Goal: Task Accomplishment & Management: Complete application form

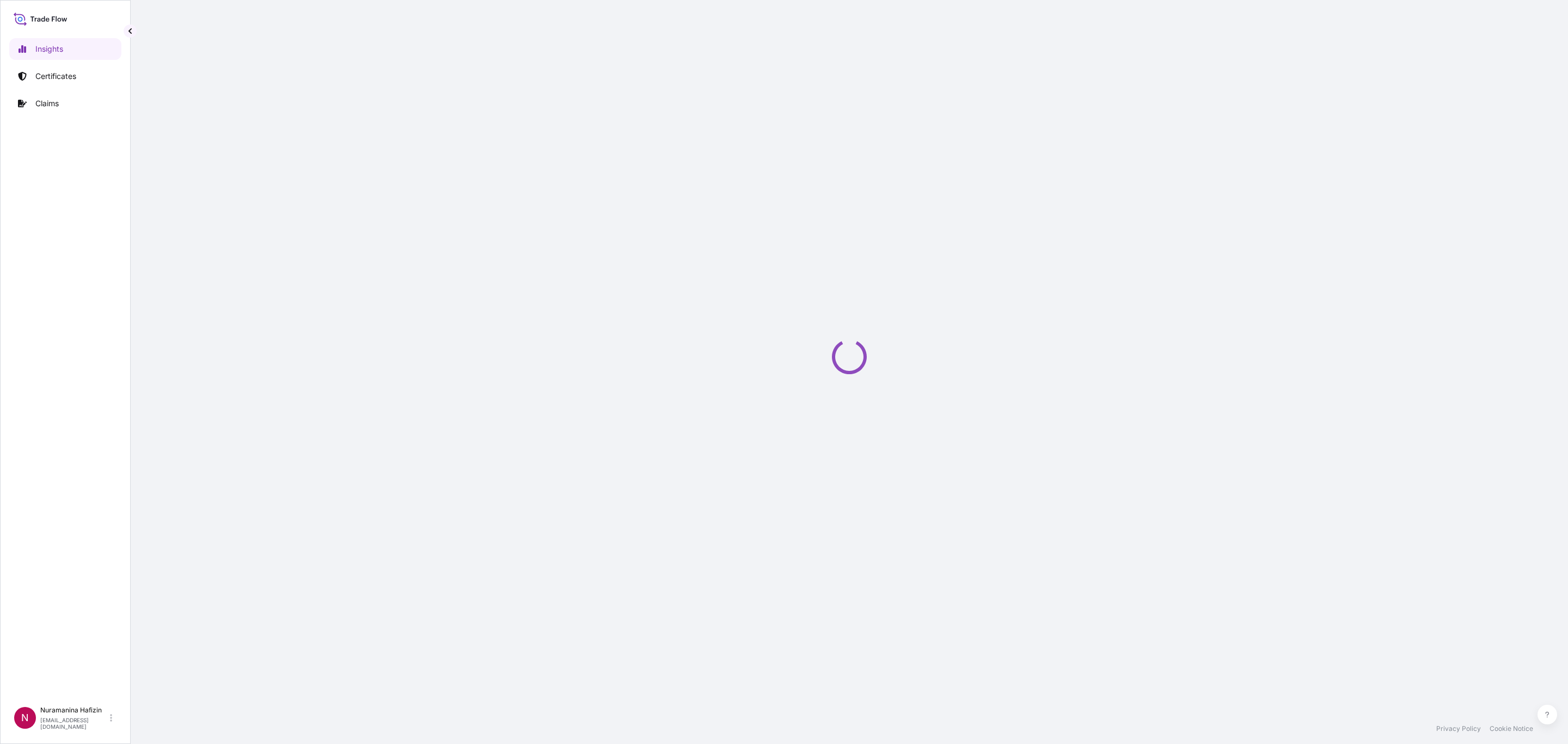
select select "2025"
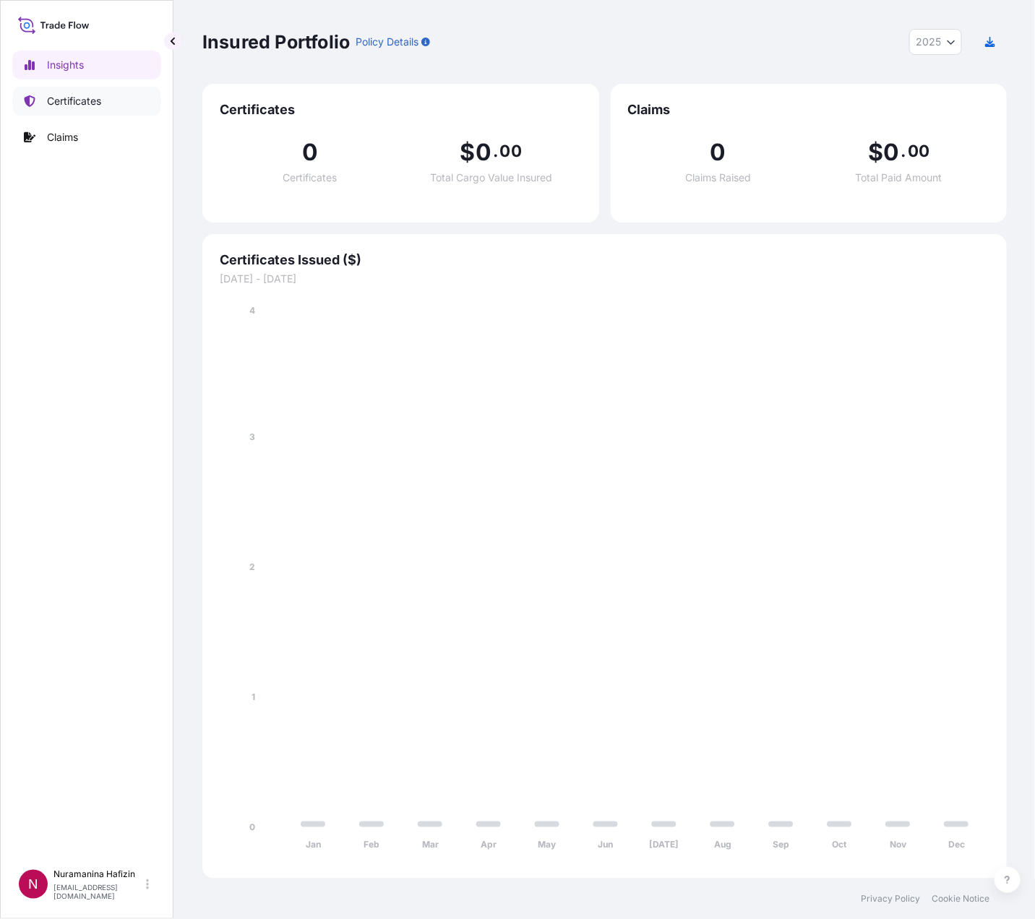
click at [108, 100] on link "Certificates" at bounding box center [86, 101] width 149 height 29
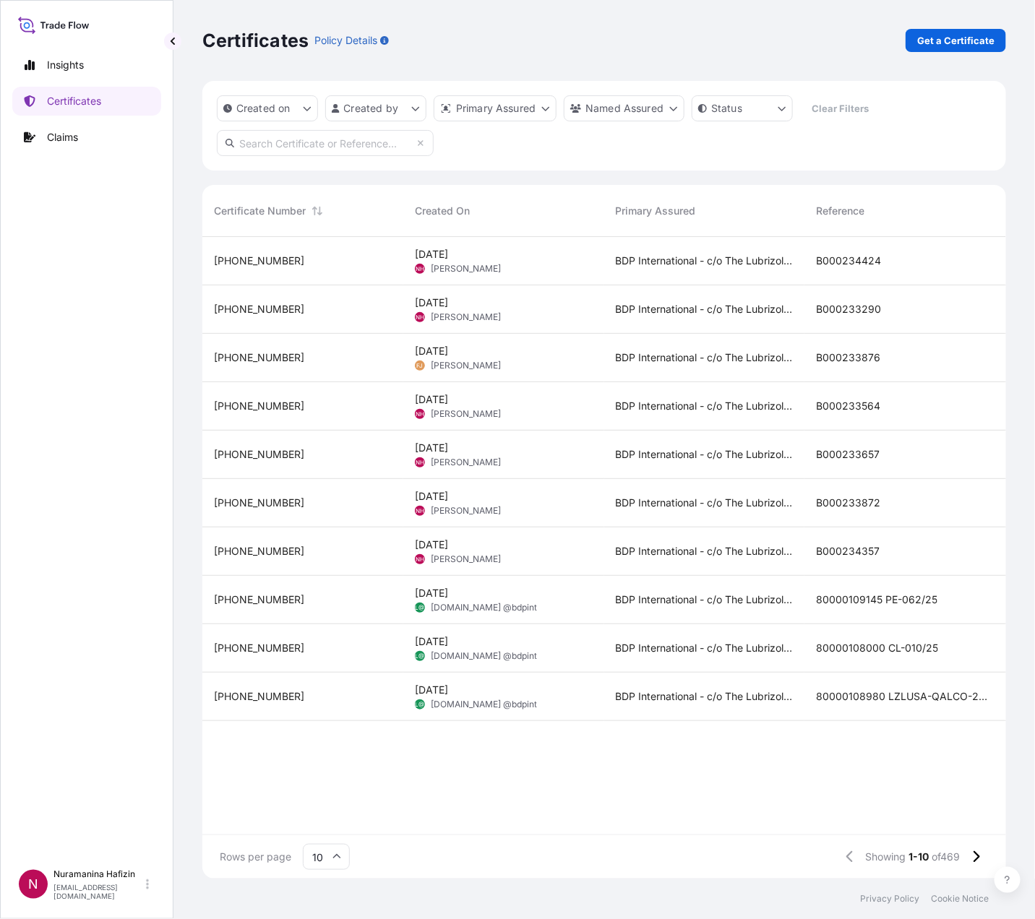
scroll to position [17, 17]
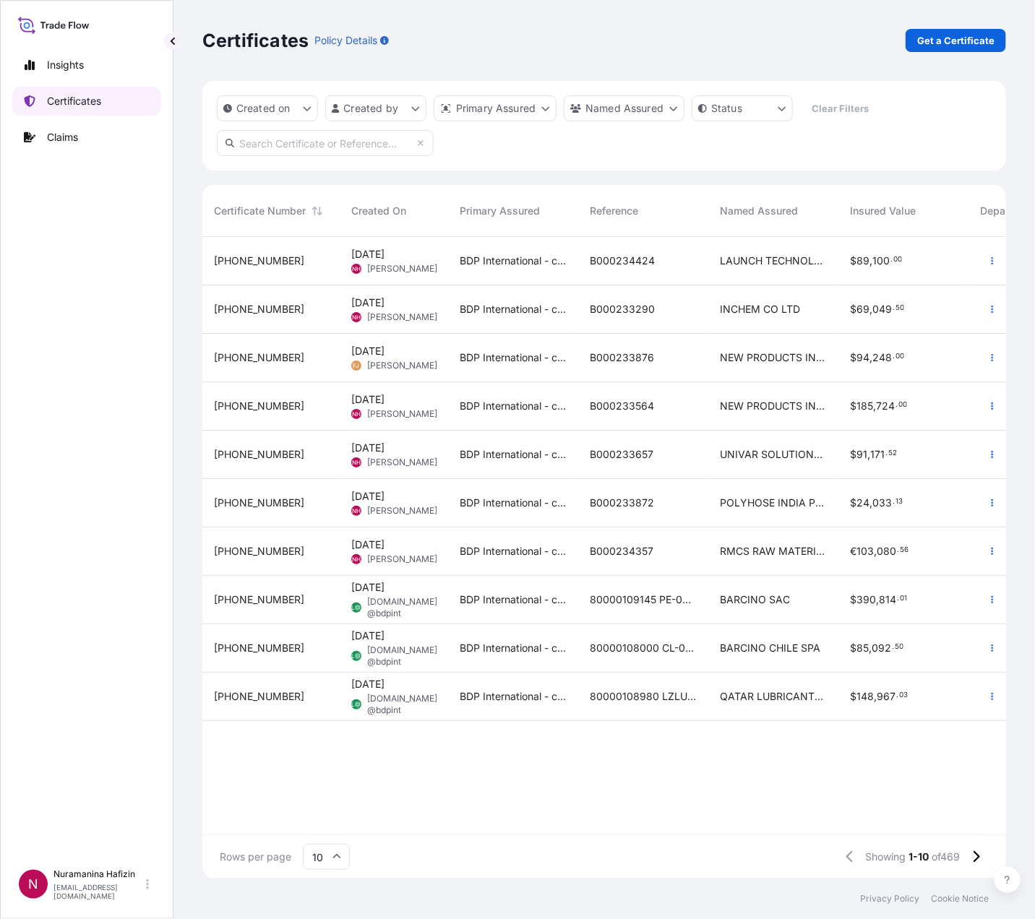
click at [78, 95] on p "Certificates" at bounding box center [74, 101] width 54 height 14
click at [361, 147] on input "text" at bounding box center [325, 143] width 217 height 26
paste input "B000234674"
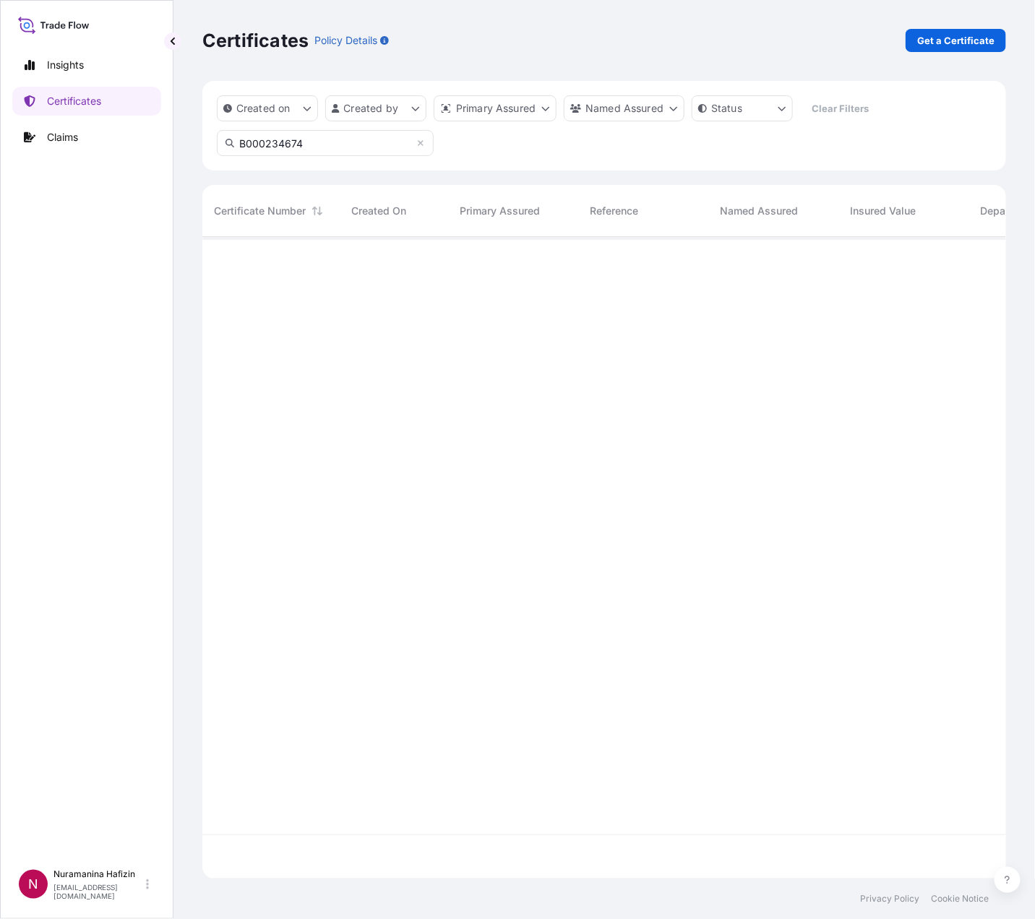
scroll to position [677, 787]
type input "B000234674"
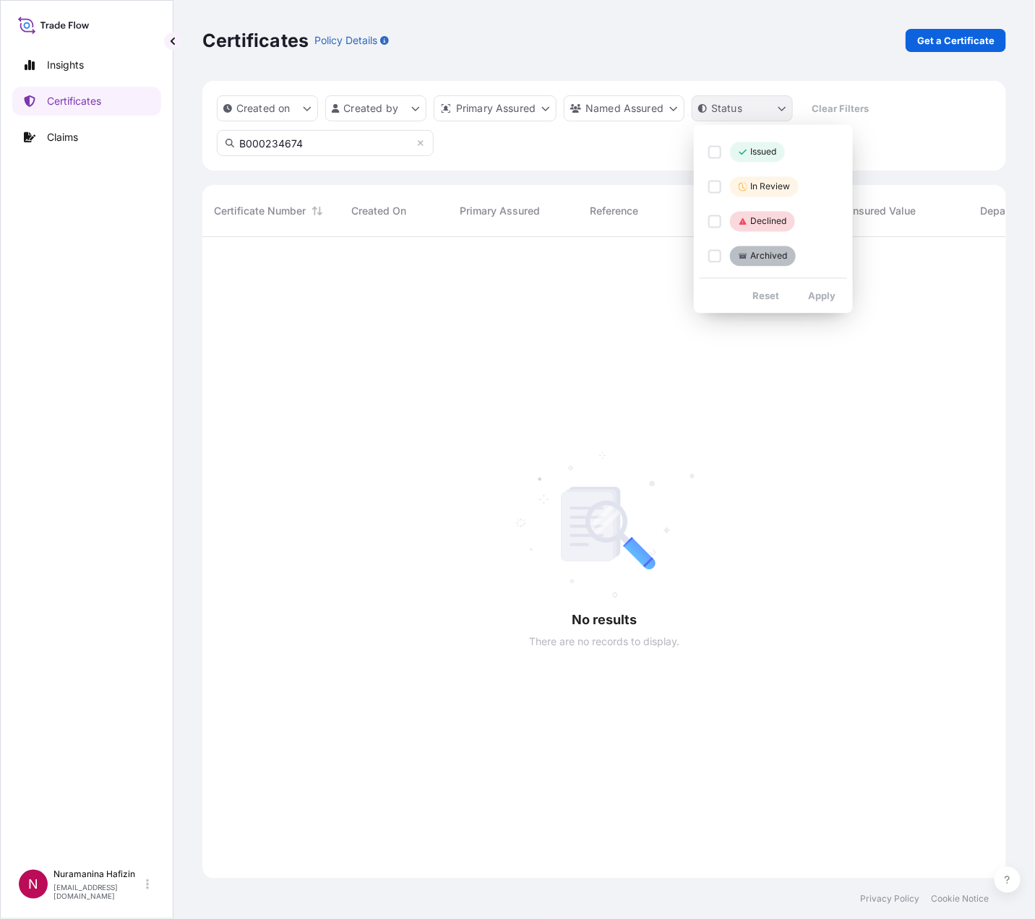
click at [740, 115] on html "Insights Certificates Claims N Nuramanina Hafizin nuramanina.hafizin@psabdp.com…" at bounding box center [517, 459] width 1035 height 919
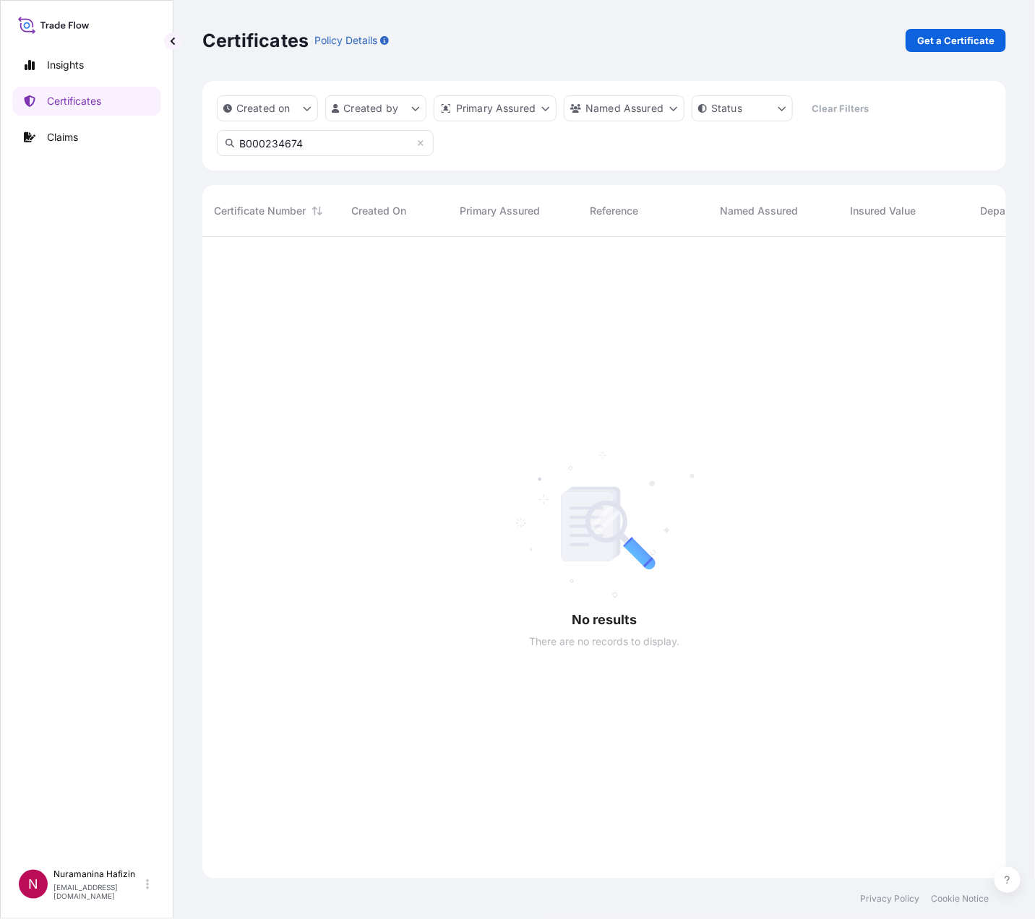
click at [739, 111] on html "Insights Certificates Claims N Nuramanina Hafizin nuramanina.hafizin@psabdp.com…" at bounding box center [517, 459] width 1035 height 919
click at [72, 94] on p "Certificates" at bounding box center [74, 101] width 54 height 14
click at [934, 38] on p "Get a Certificate" at bounding box center [955, 40] width 77 height 14
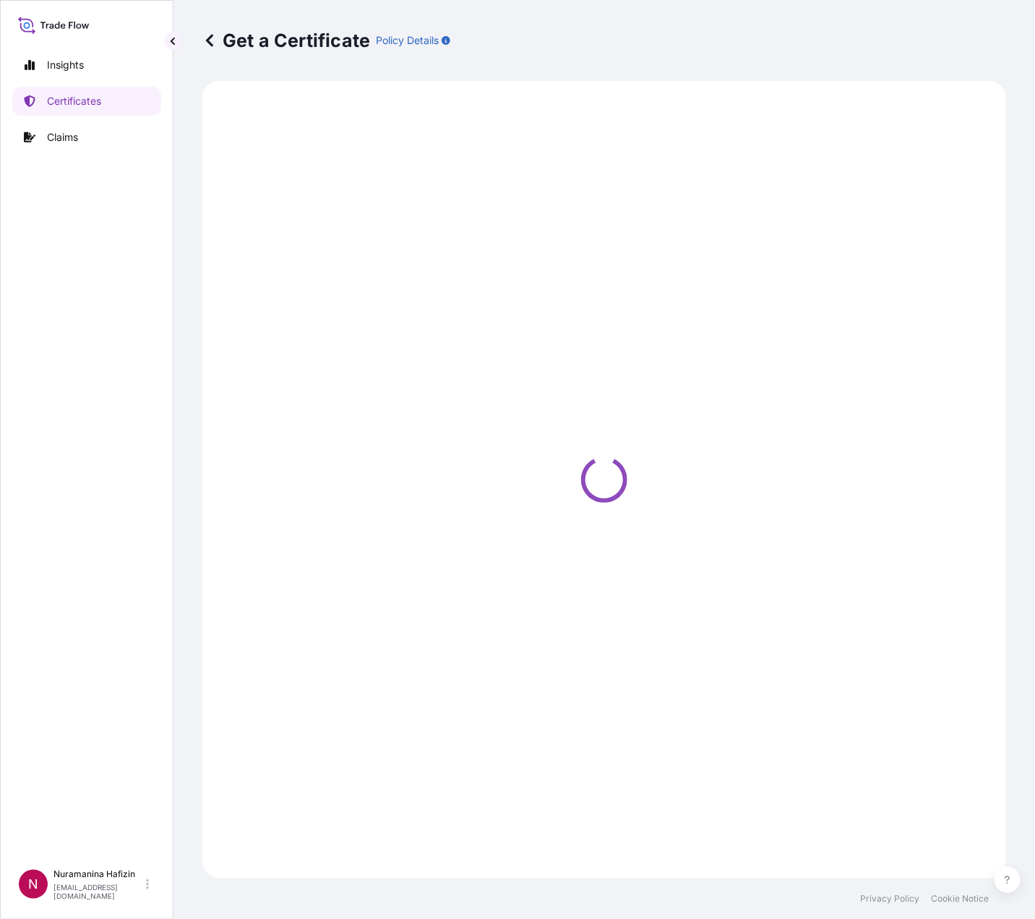
select select "Barge"
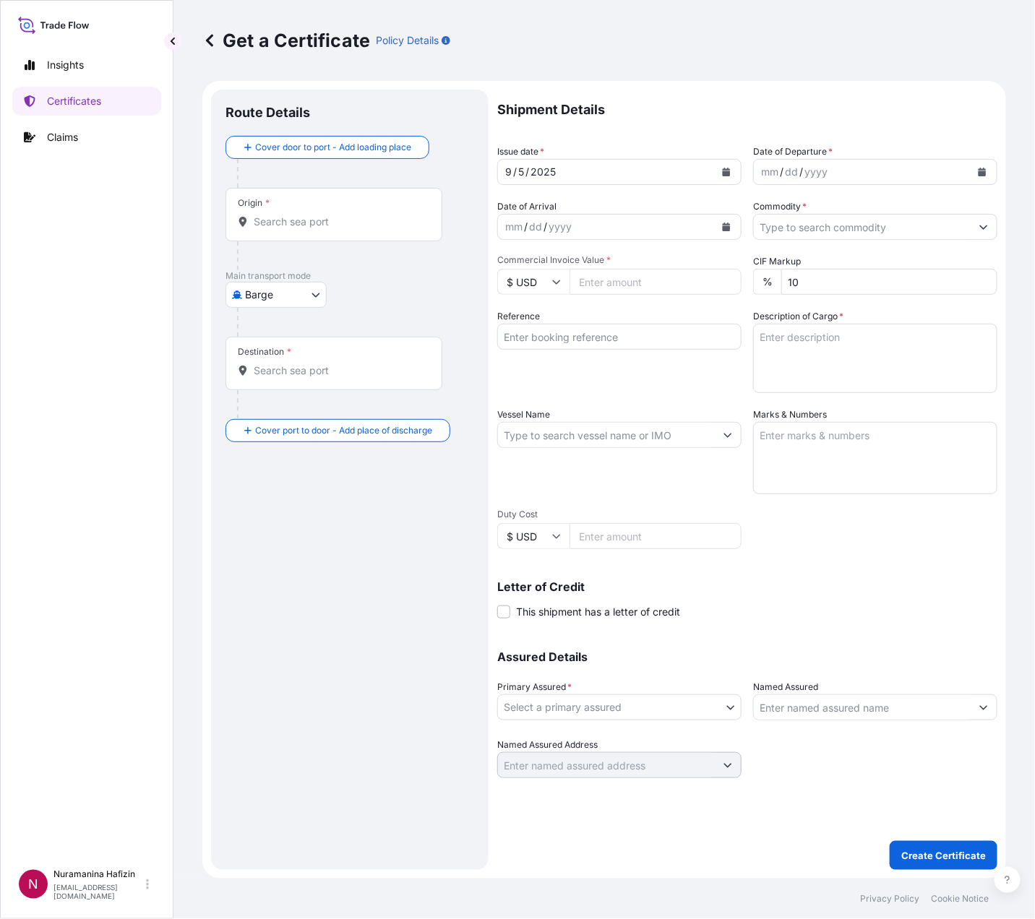
click at [982, 168] on icon "Calendar" at bounding box center [982, 172] width 9 height 9
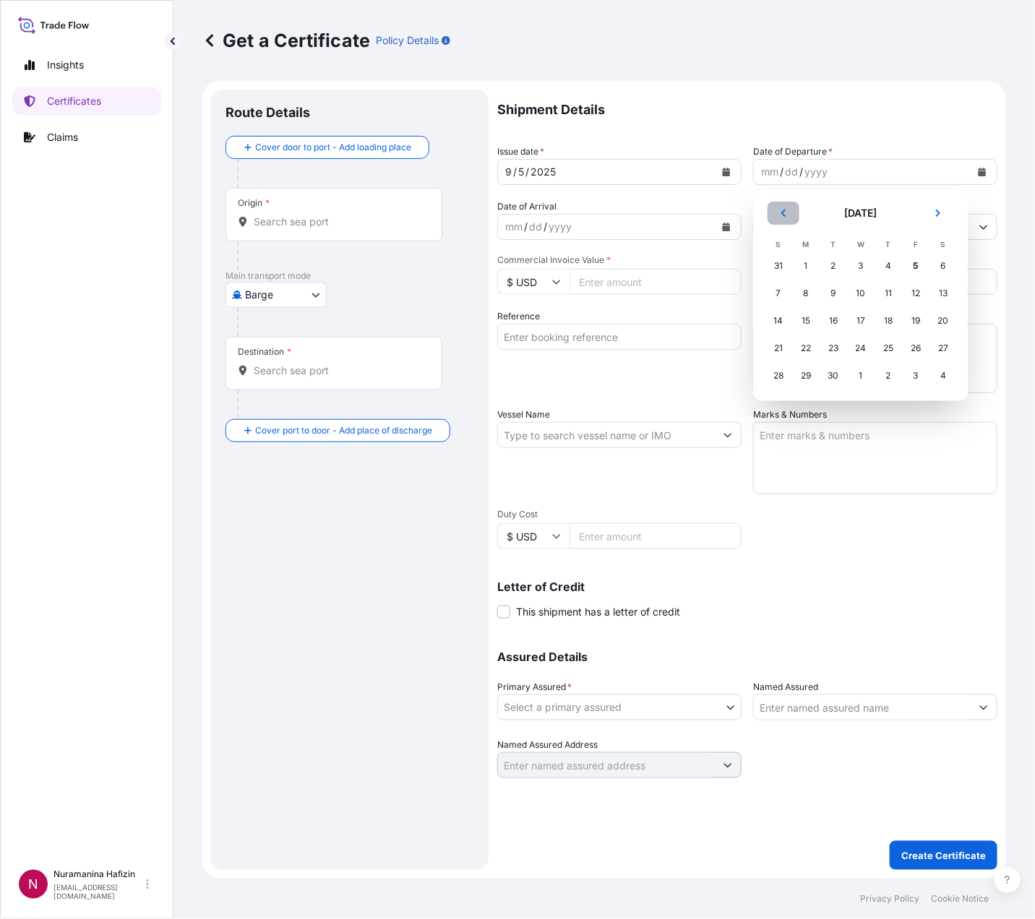
click at [773, 213] on button "Previous" at bounding box center [784, 213] width 32 height 23
click at [940, 319] on div "19" at bounding box center [943, 321] width 26 height 26
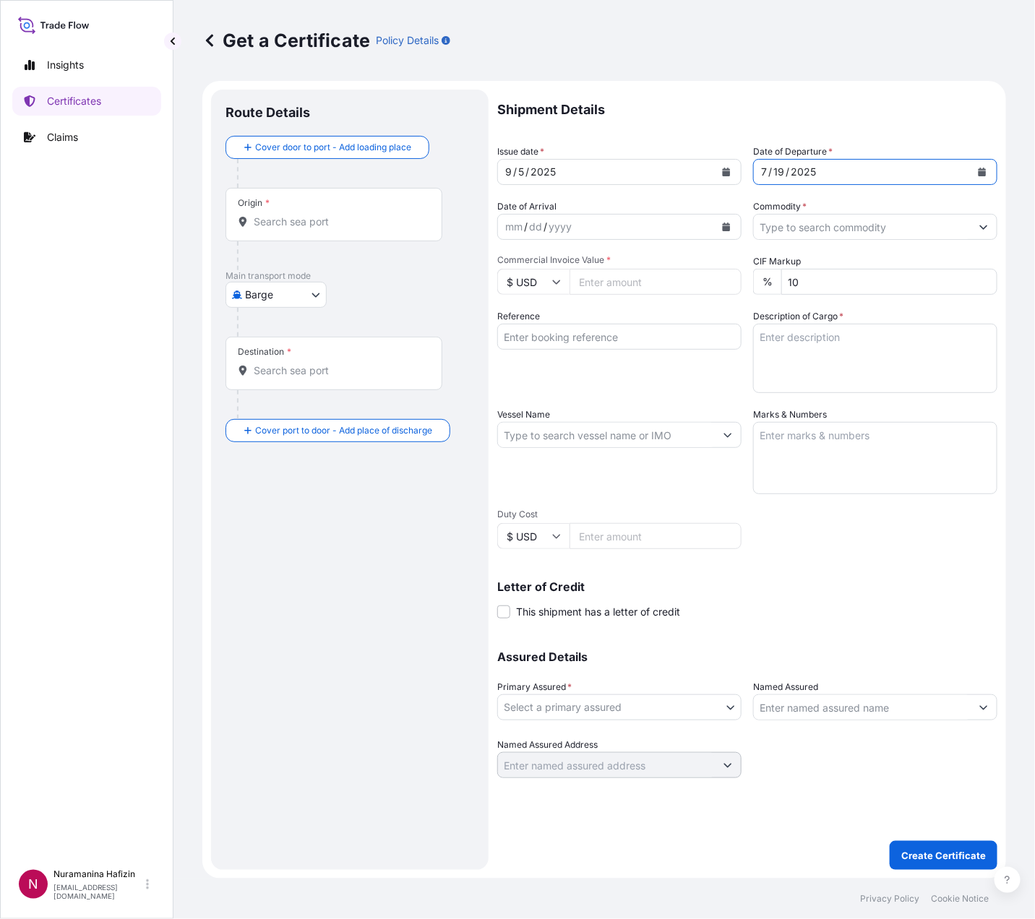
click at [811, 226] on input "Commodity *" at bounding box center [862, 227] width 217 height 26
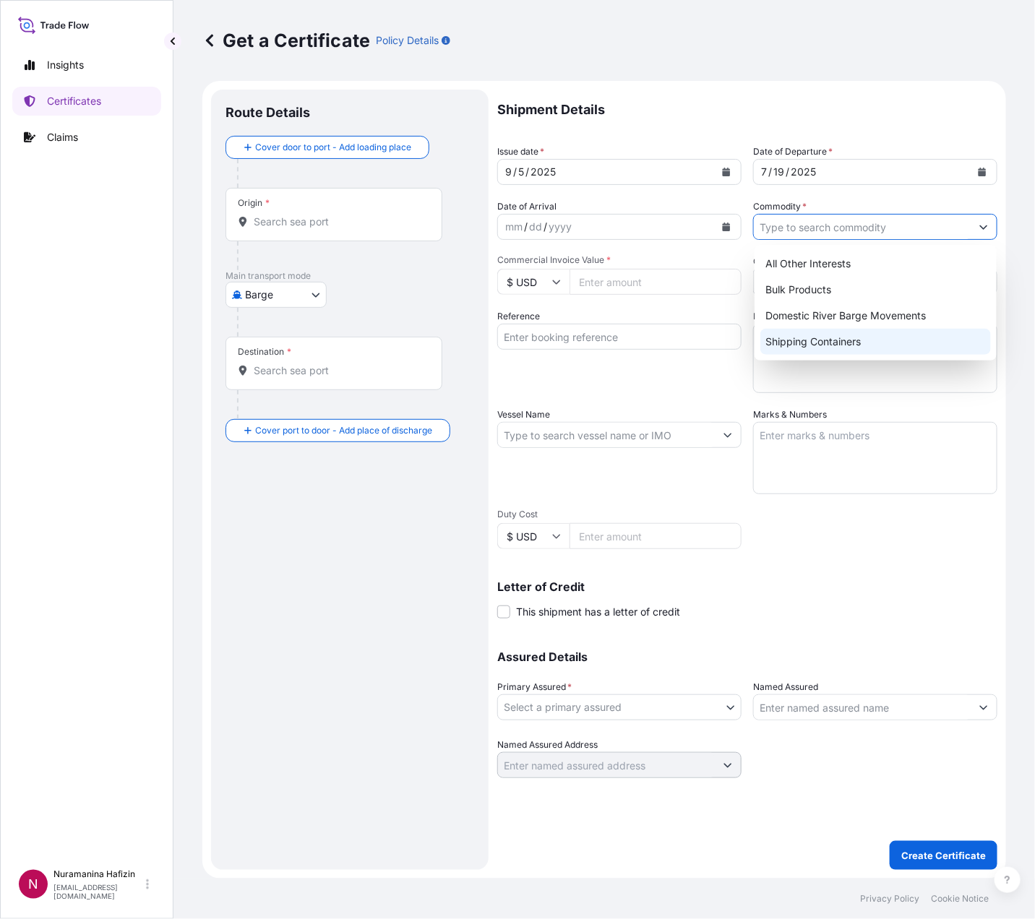
click at [833, 339] on div "Shipping Containers" at bounding box center [875, 342] width 231 height 26
type input "Shipping Containers"
click at [631, 283] on input "Commercial Invoice Value *" at bounding box center [655, 282] width 172 height 26
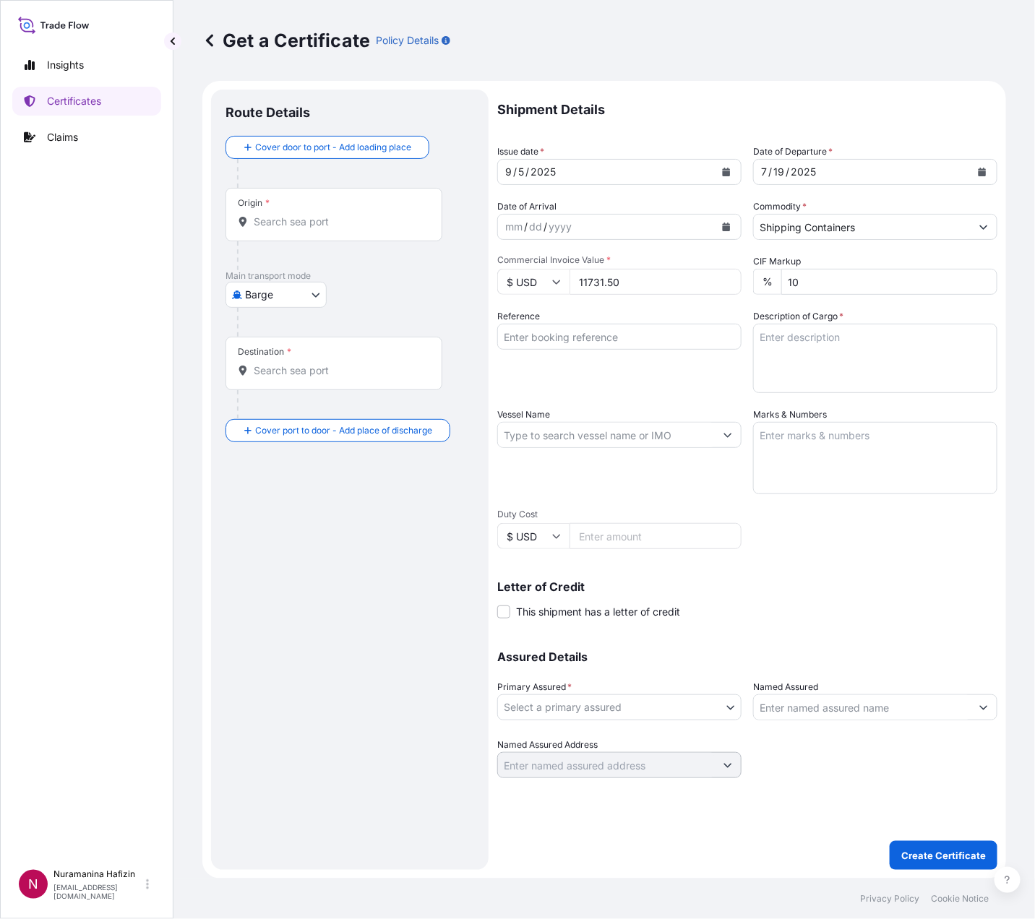
type input "11731.50"
click at [890, 841] on button "Create Certificate" at bounding box center [944, 855] width 108 height 29
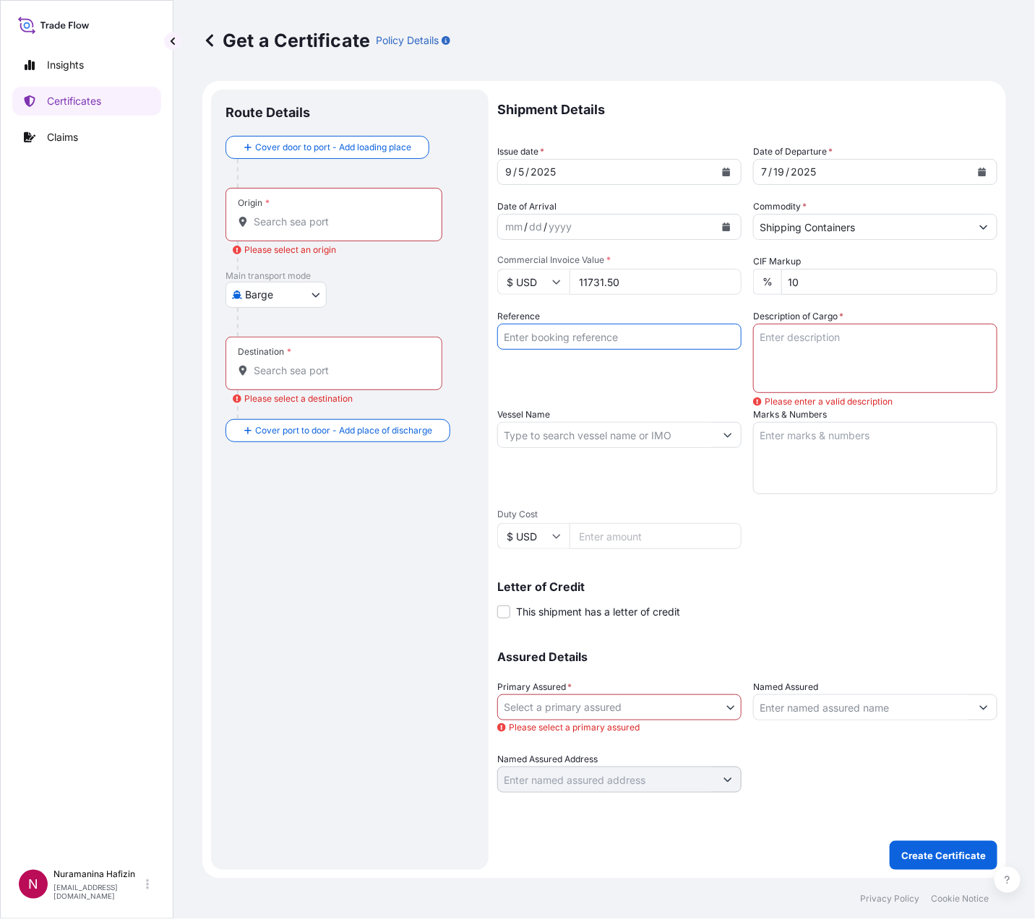
drag, startPoint x: 666, startPoint y: 332, endPoint x: 1020, endPoint y: 247, distance: 364.1
click at [666, 332] on input "Reference" at bounding box center [619, 337] width 244 height 26
click at [666, 338] on input "Reference" at bounding box center [619, 337] width 244 height 26
paste input "B000234674"
type input "B000234674"
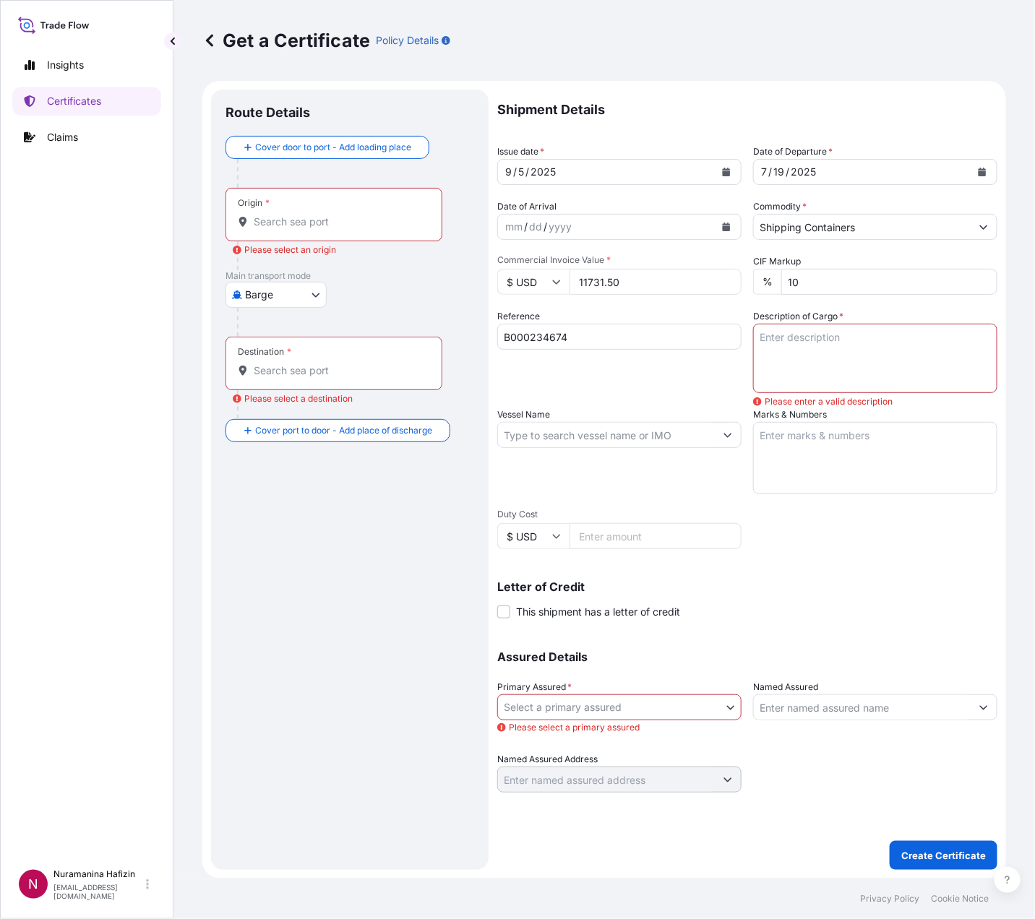
click at [803, 356] on textarea "Description of Cargo *" at bounding box center [875, 358] width 244 height 69
paste textarea "27 DRUMS SOLSPERSE(TM) 39000 3 DRUMS SOLSPERSE(TM) 39000"
click at [857, 449] on textarea "Marks & Numbers" at bounding box center [875, 458] width 244 height 72
click at [846, 369] on textarea "27 DRUMS SOLSPERSE(TM) 39000 3 DRUMS SOLSPERSE(TM) 39000" at bounding box center [875, 358] width 244 height 69
paste textarea "GW:5267.00 KGS NW:4500.00 KGS"
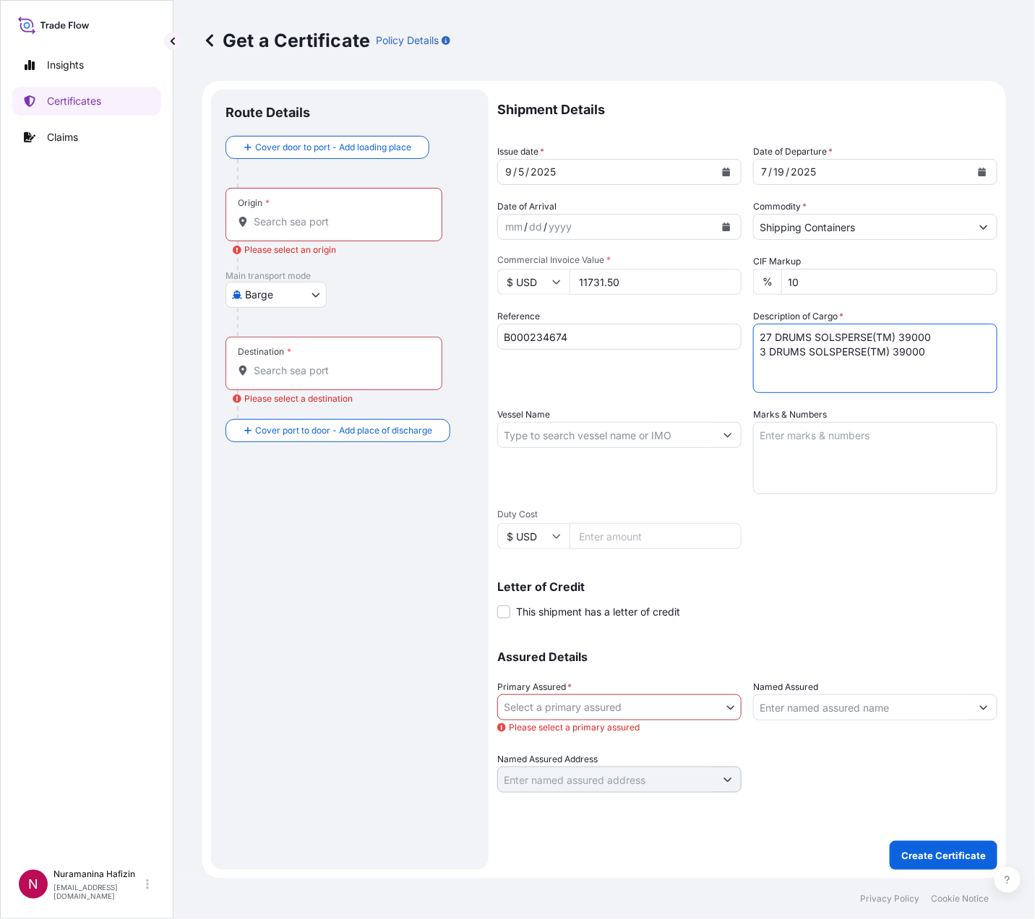
click at [937, 356] on textarea "27 DRUMS SOLSPERSE(TM) 39000 3 DRUMS SOLSPERSE(TM) 39000" at bounding box center [875, 358] width 244 height 69
paste textarea "GW:5267.00 KGS NW:4500.00 KGS"
type textarea "27 DRUMS SOLSPERSE(TM) 39000 3 DRUMS SOLSPERSE(TM) 39000 GW:5267.00 KGS NW:4500…"
click at [622, 428] on input "Vessel Name" at bounding box center [606, 435] width 217 height 26
paste input "ATLANTA EXPRESS"
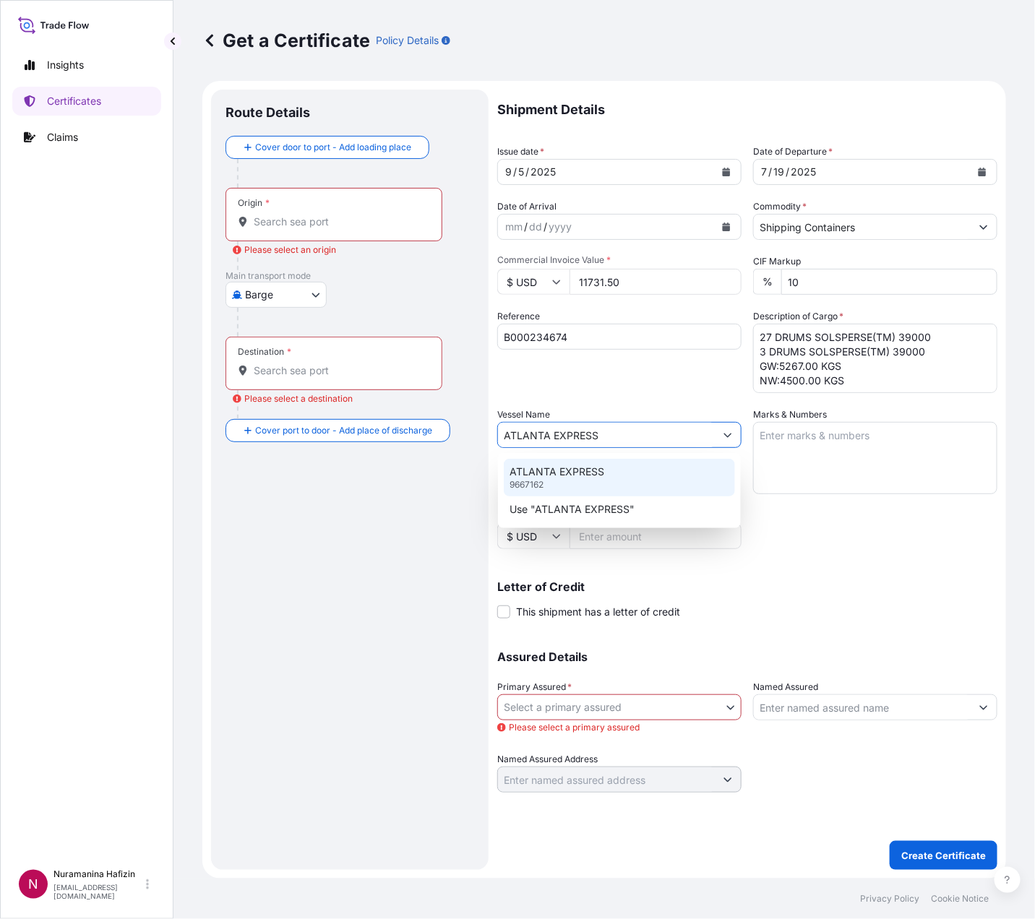
click at [590, 476] on p "ATLANTA EXPRESS" at bounding box center [557, 472] width 95 height 14
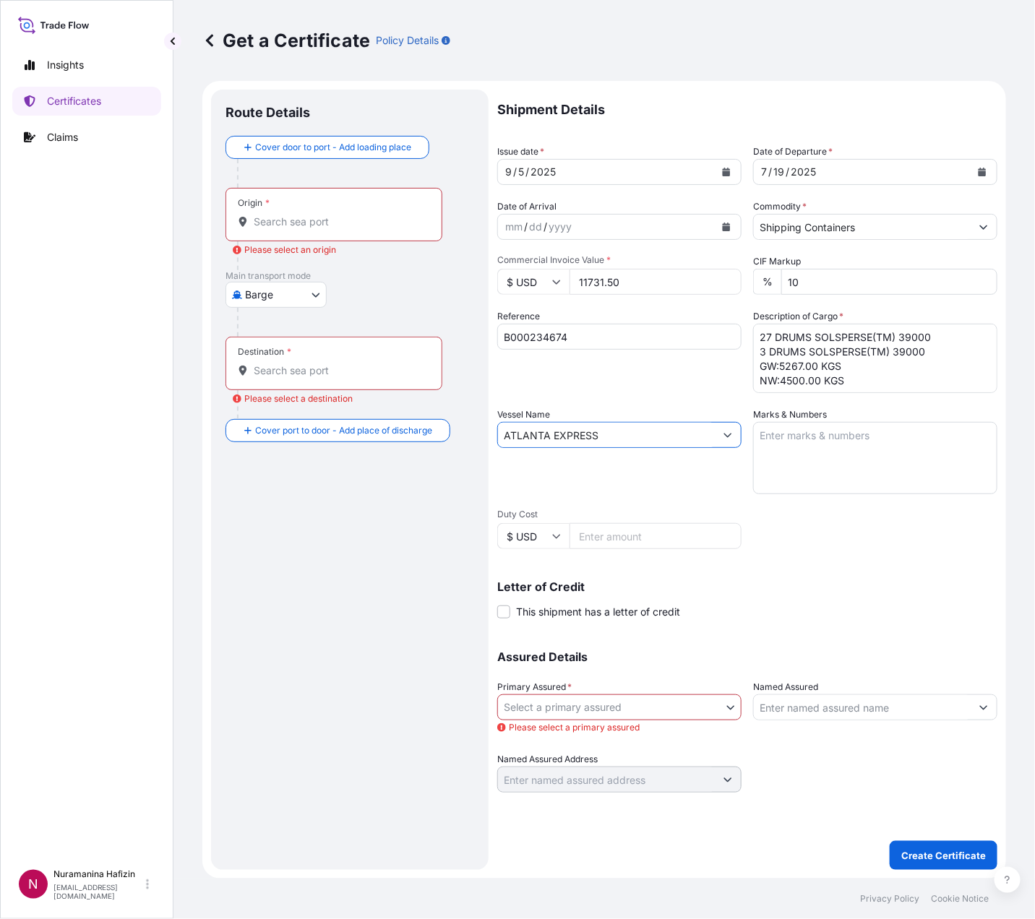
type input "ATLANTA EXPRESS"
click at [584, 694] on body "Insights Certificates Claims N Nuramanina Hafizin nuramanina.hafizin@psabdp.com…" at bounding box center [517, 459] width 1035 height 919
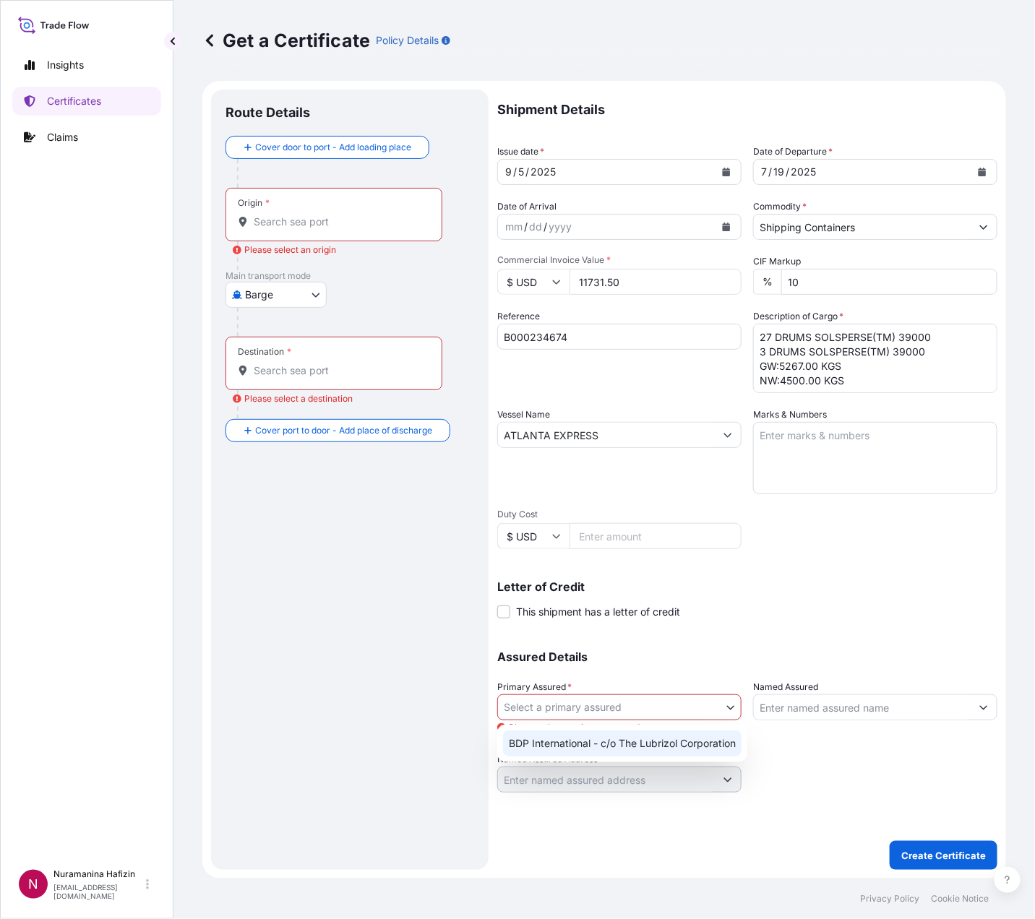
click at [583, 731] on div "BDP International - c/o The Lubrizol Corporation" at bounding box center [622, 744] width 238 height 26
select select "31972"
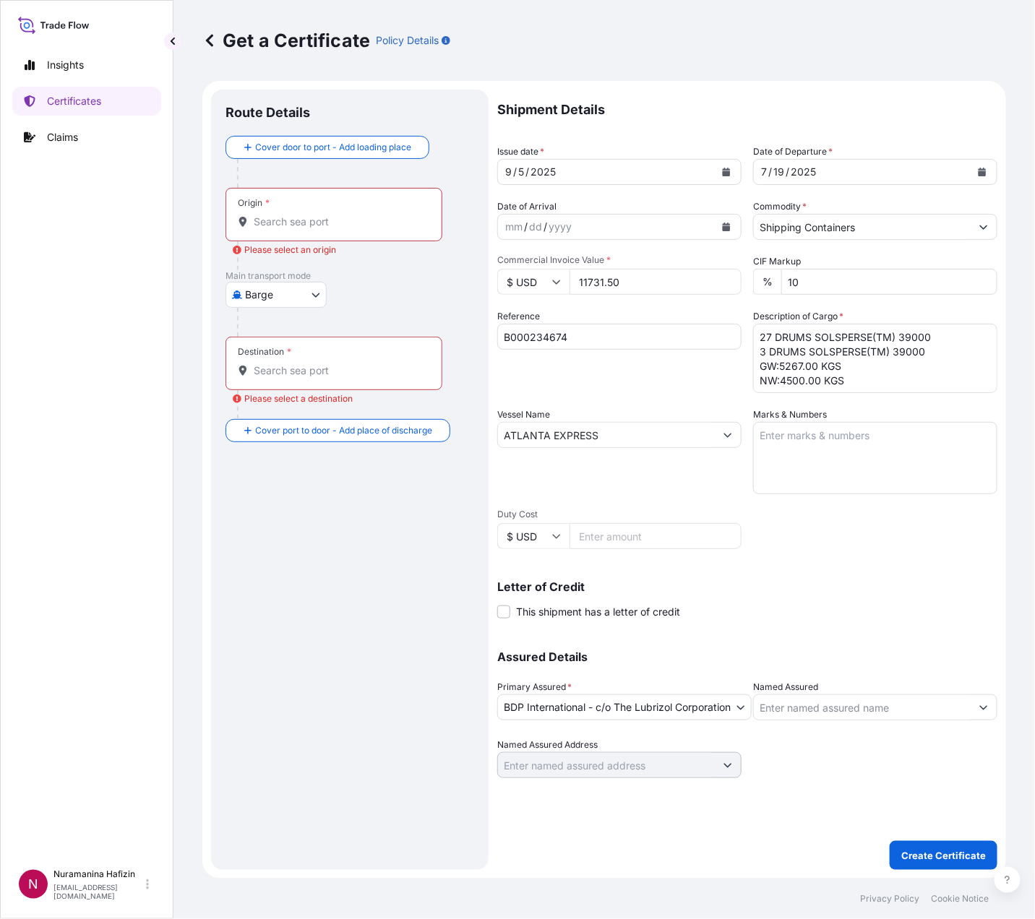
click at [815, 708] on input "Named Assured" at bounding box center [862, 708] width 217 height 26
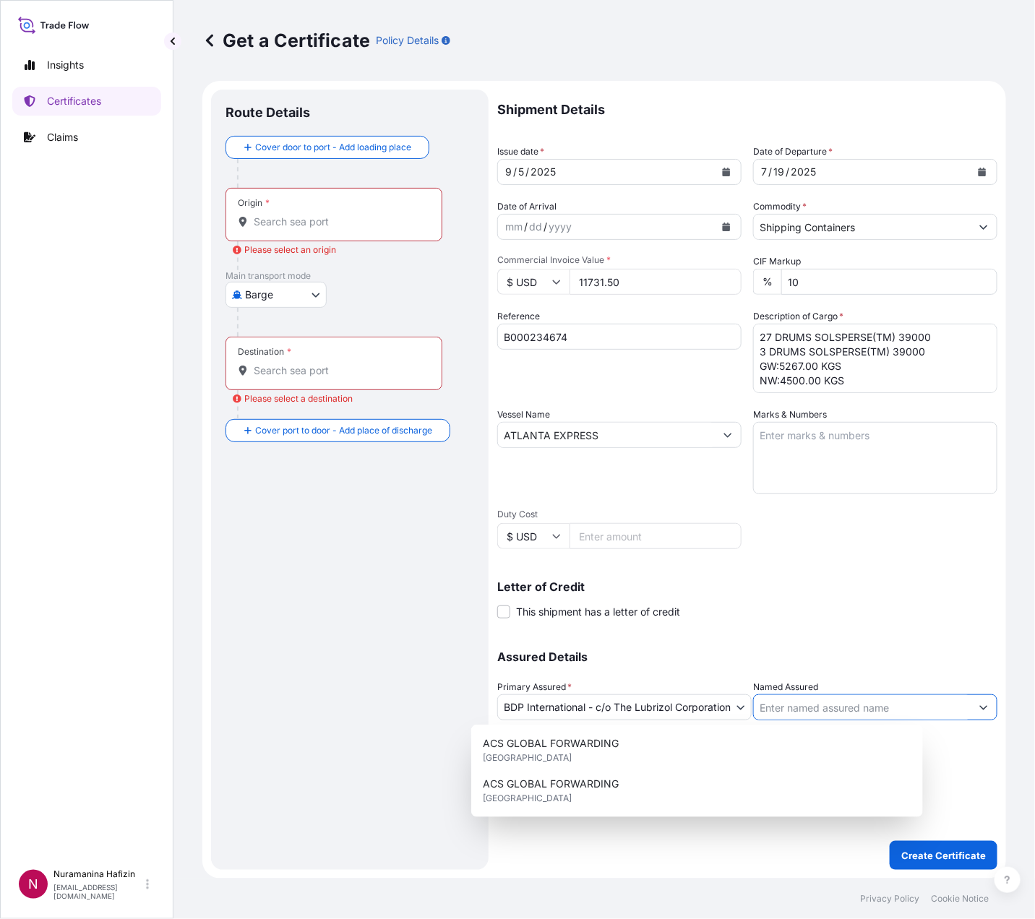
paste input "HUBERGROUP INDIA PRIVATE LIMITED"
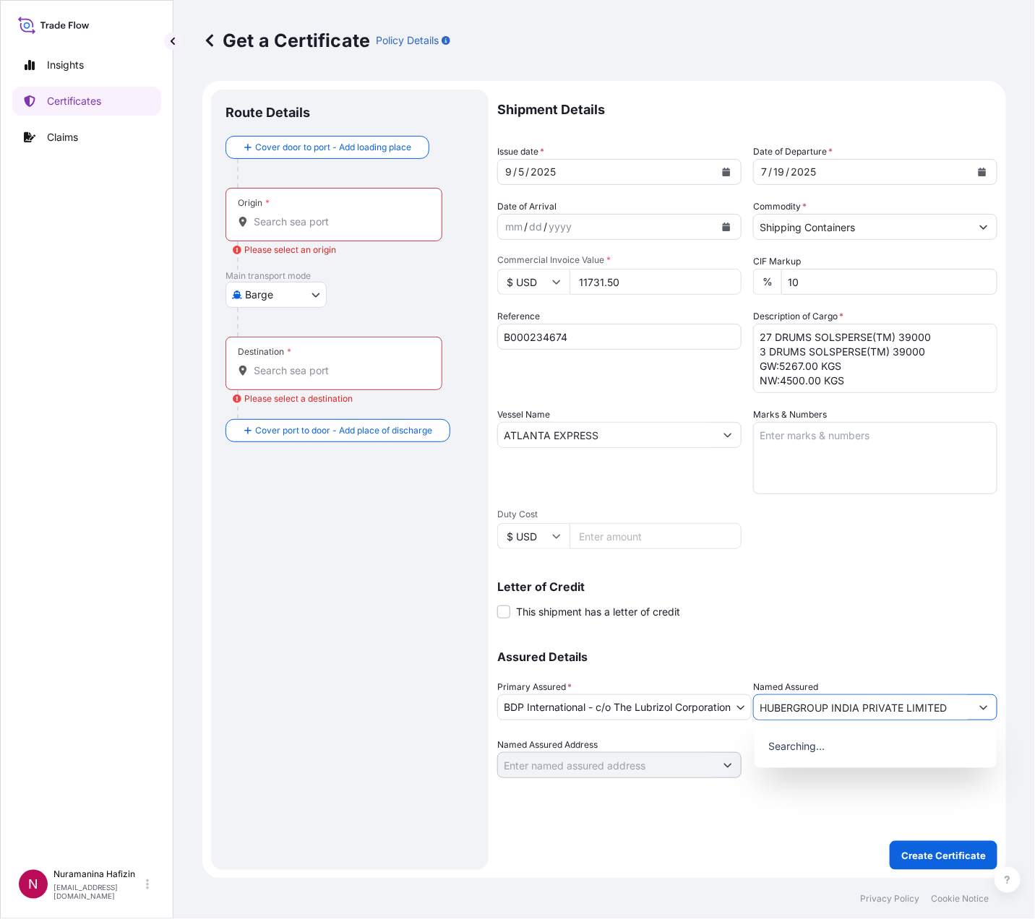
type input "HUBERGROUP INDIA PRIVATE LIMITED"
click at [267, 300] on body "15 options available. 0 options available. Insights Certificates Claims N Nuram…" at bounding box center [517, 459] width 1035 height 919
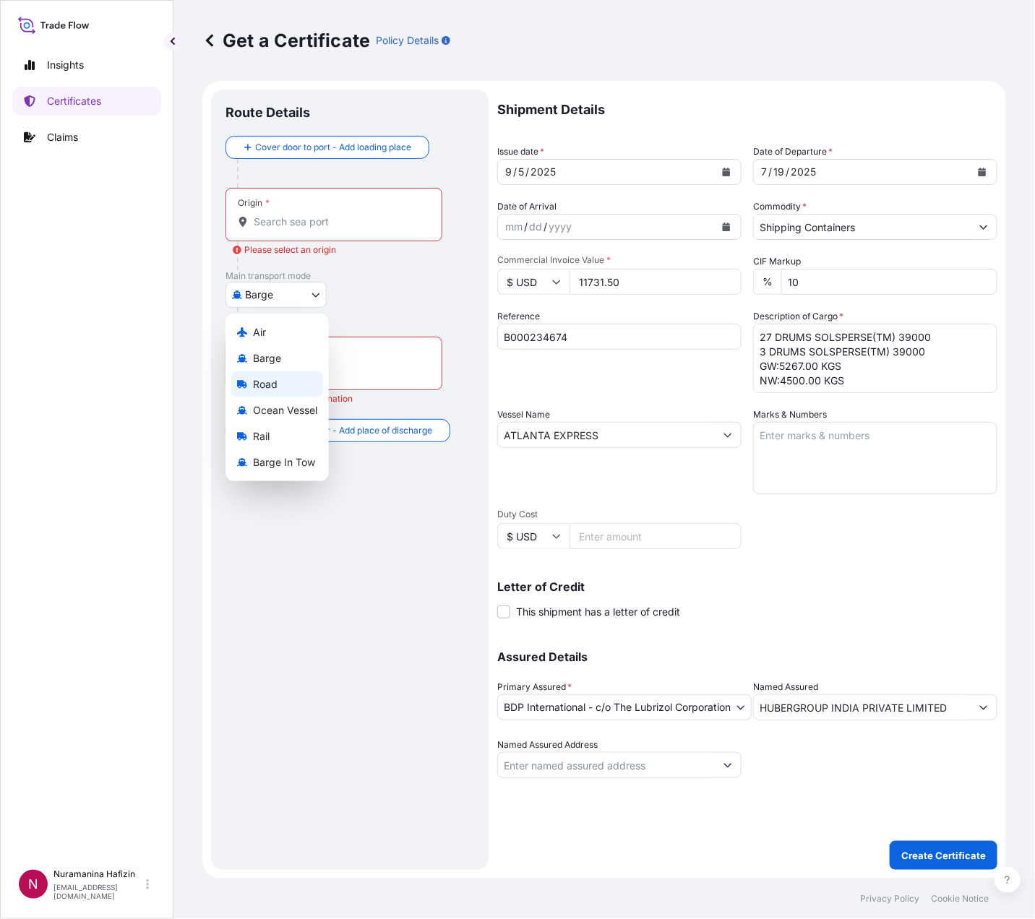
click at [278, 382] on div "Road" at bounding box center [277, 384] width 92 height 26
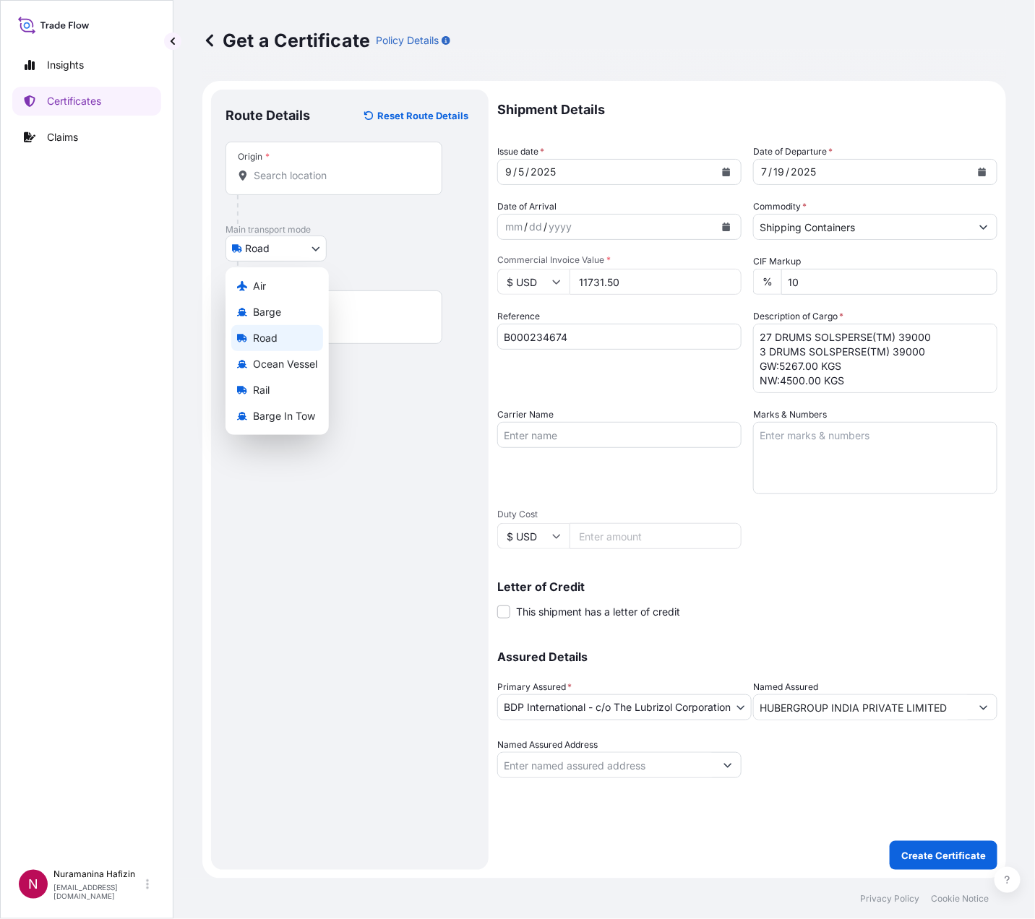
click at [278, 252] on body "15 options available. 0 options available. Insights Certificates Claims N Nuram…" at bounding box center [517, 459] width 1035 height 919
click at [280, 369] on span "Ocean Vessel" at bounding box center [285, 364] width 64 height 14
select select "Ocean Vessel"
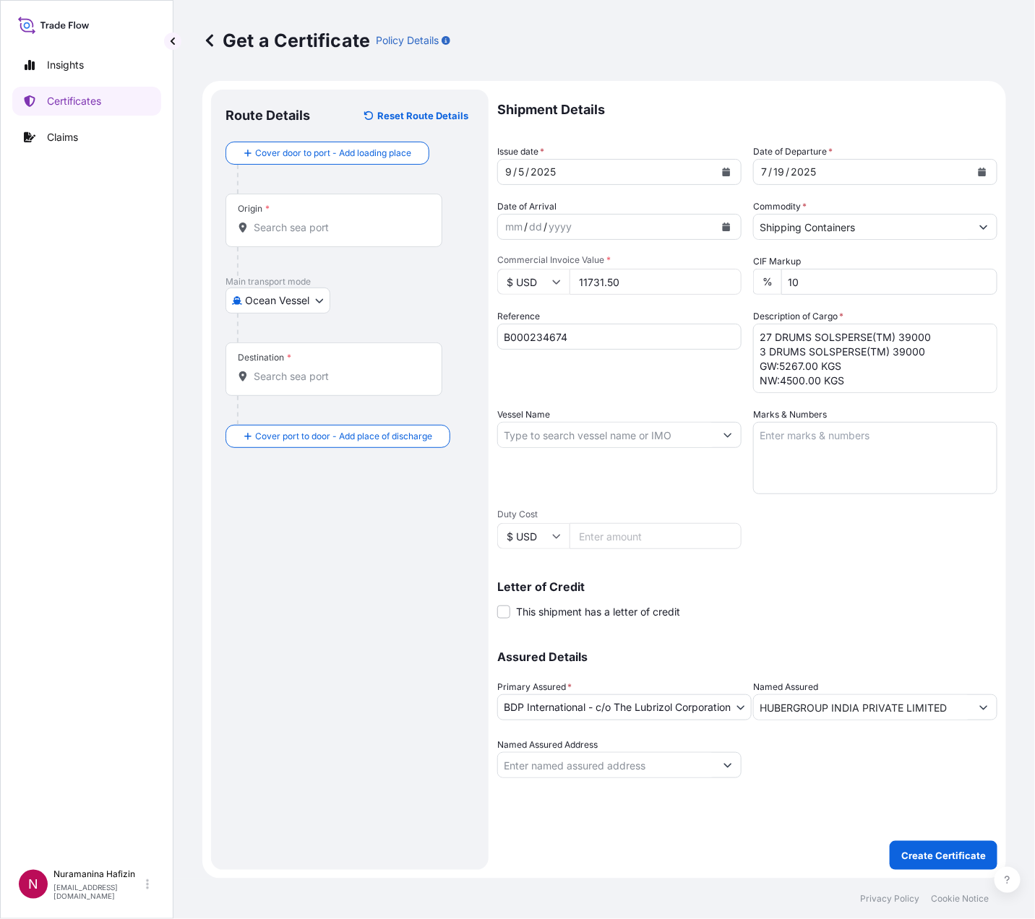
click at [371, 228] on input "Origin *" at bounding box center [339, 227] width 171 height 14
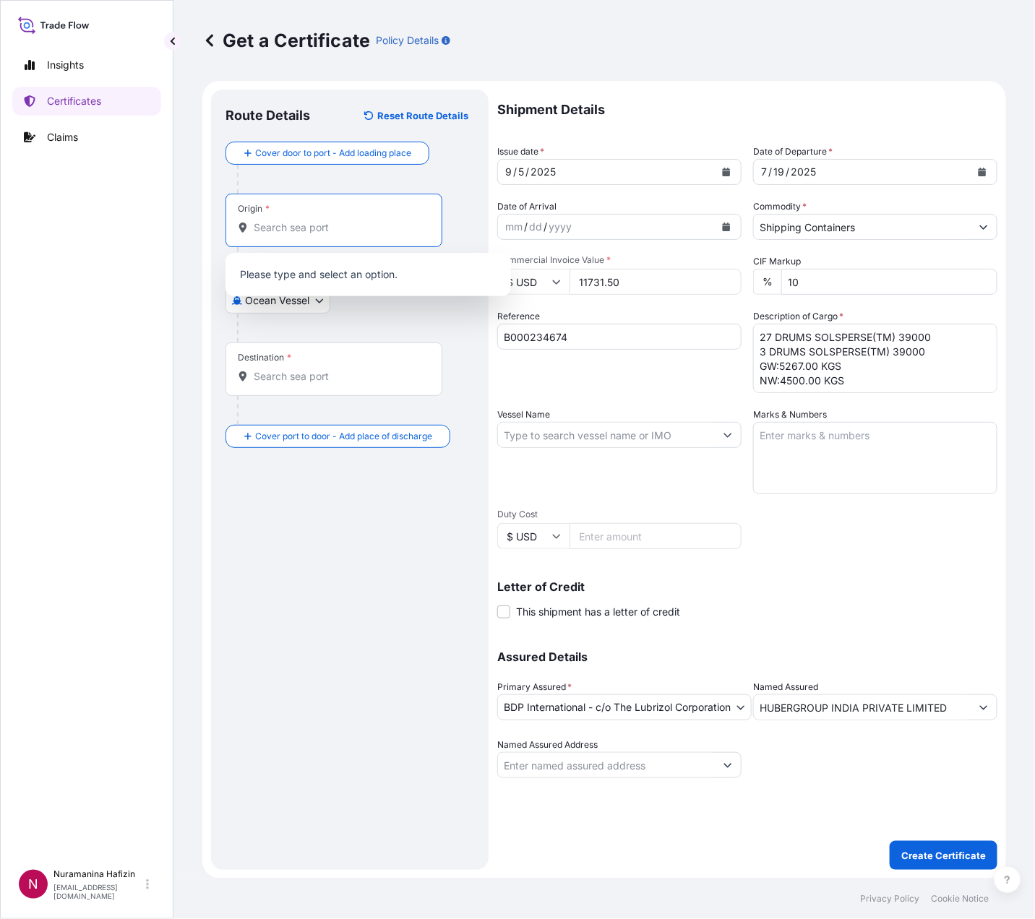
paste input "HUDDERSFIELD"
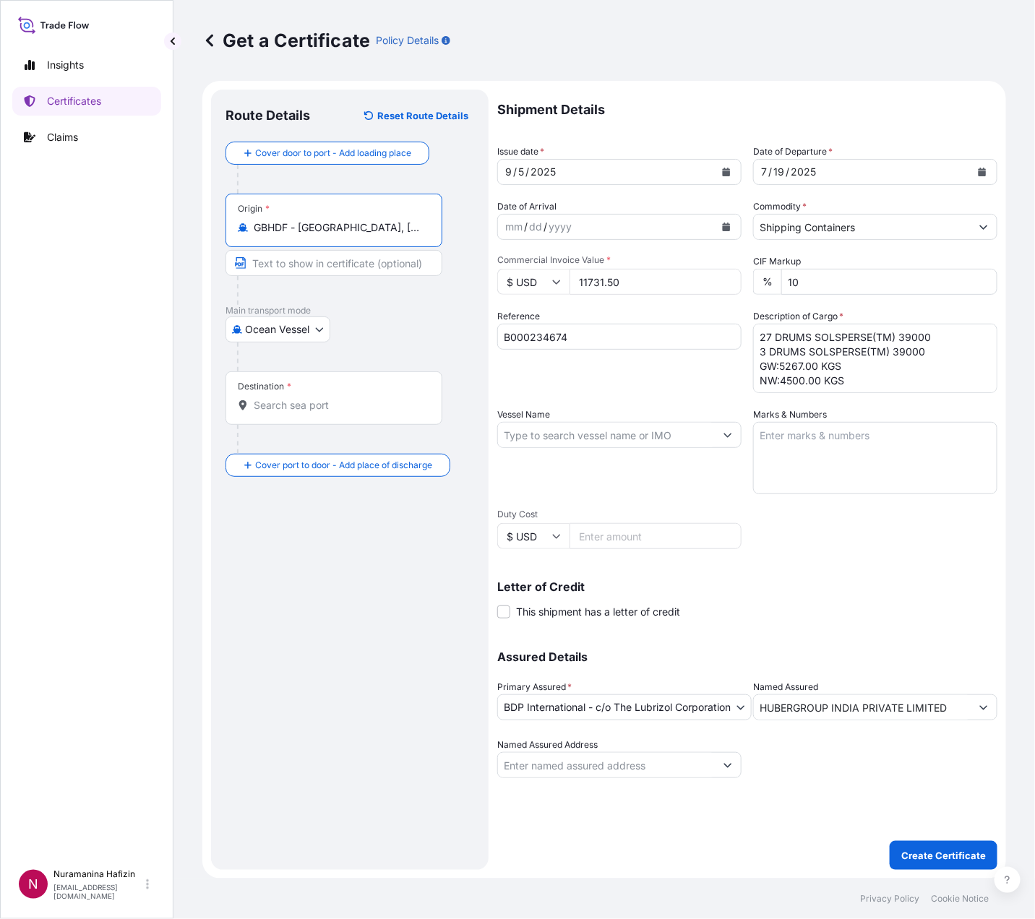
type input "GBHDF - Huddersfield, United Kingdom"
drag, startPoint x: 358, startPoint y: 391, endPoint x: 354, endPoint y: 382, distance: 10.1
click at [354, 382] on div "Destination *" at bounding box center [333, 397] width 217 height 53
click at [354, 398] on input "Destination *" at bounding box center [339, 405] width 171 height 14
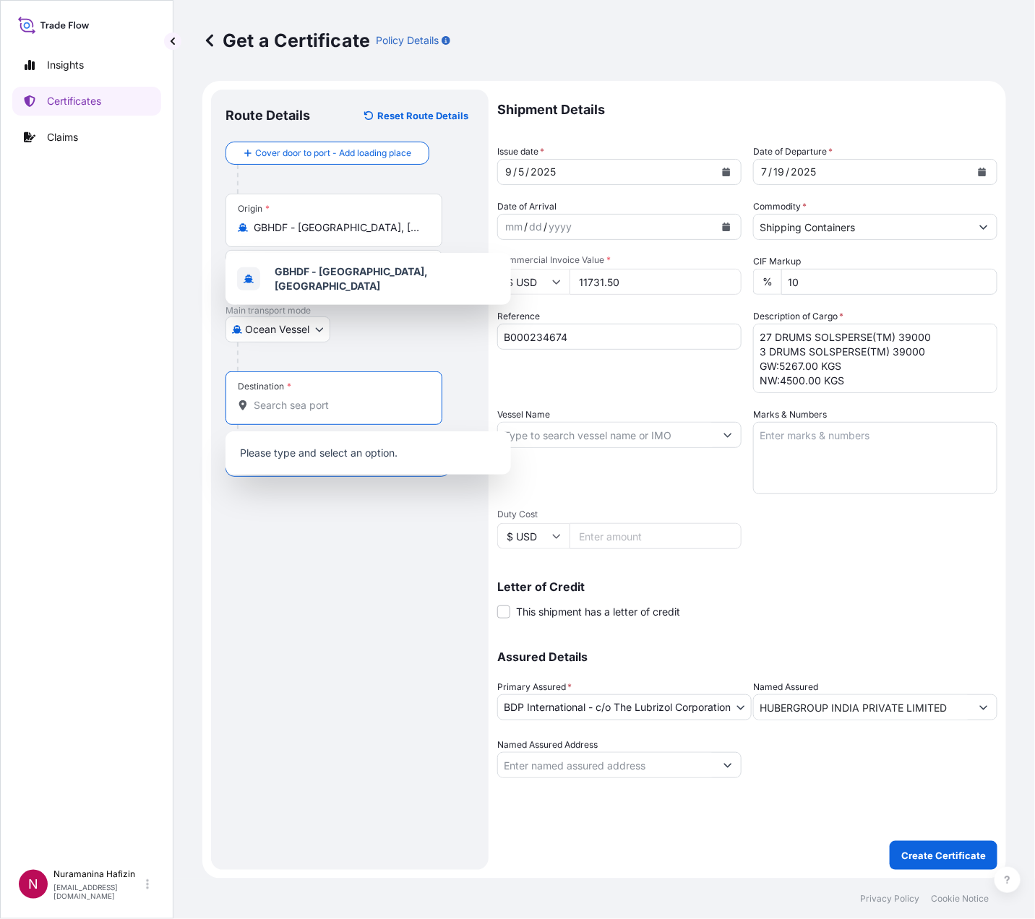
paste input "NHAVA SHEVA, INDIA"
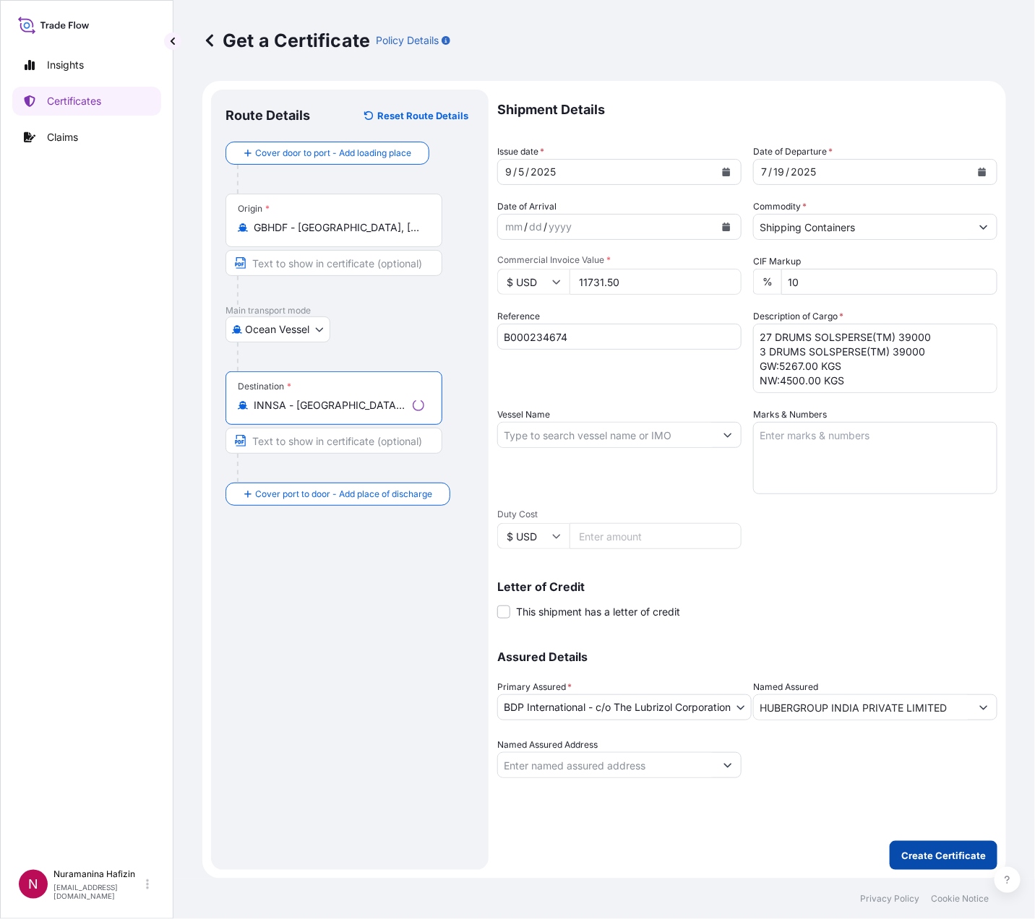
type input "INNSA - Nhava Sheva (Jawaharlal Nehru), India"
click at [958, 850] on p "Create Certificate" at bounding box center [943, 855] width 85 height 14
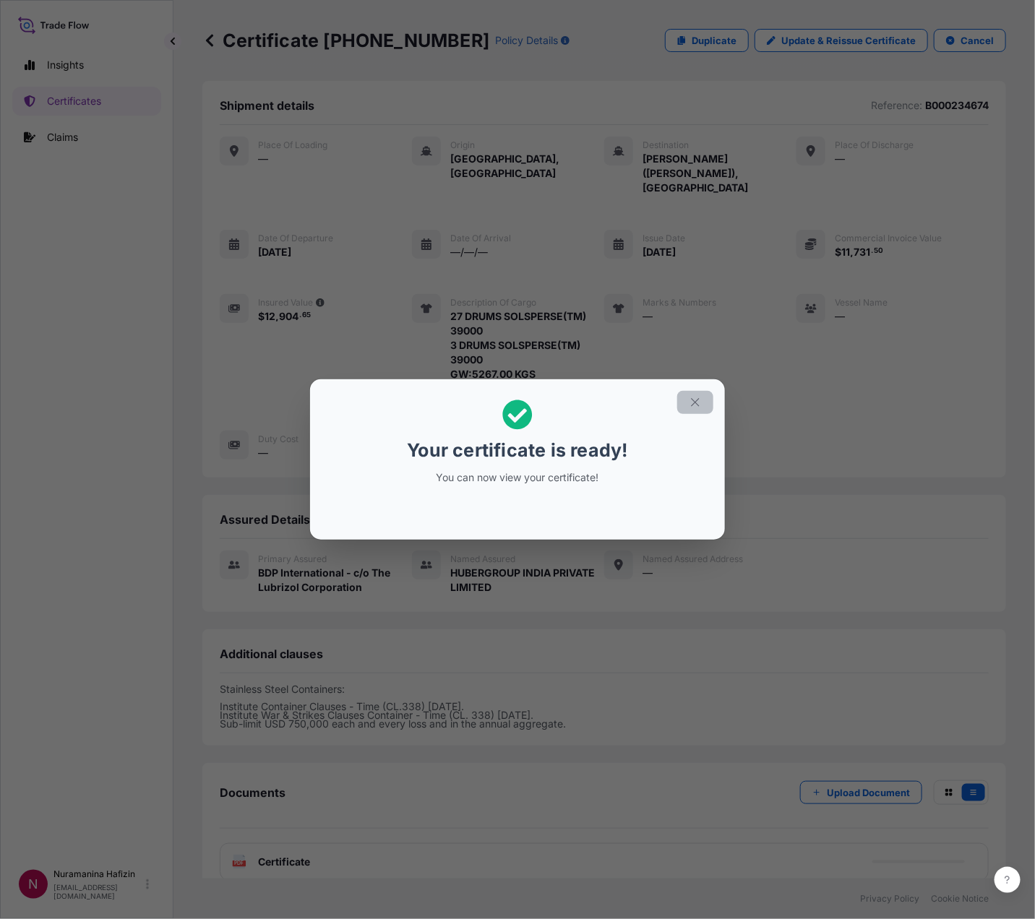
click at [696, 406] on icon "button" at bounding box center [695, 402] width 13 height 13
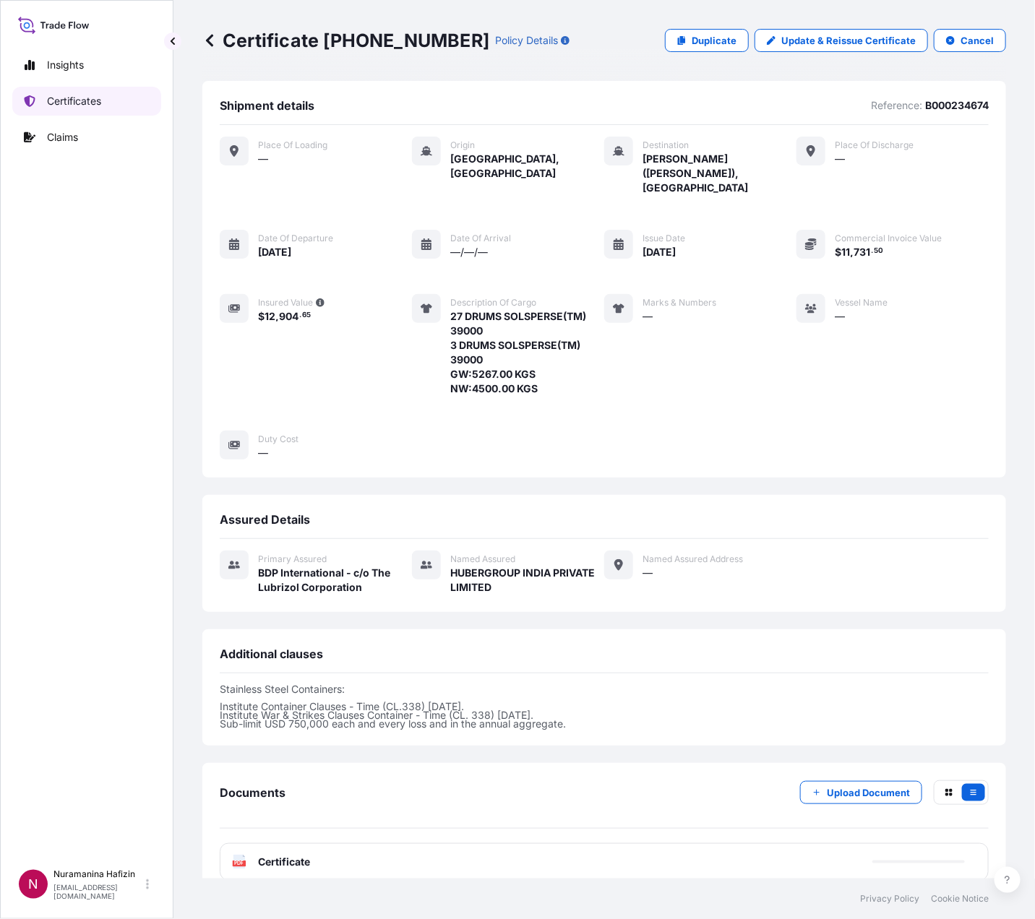
click at [59, 96] on p "Certificates" at bounding box center [74, 101] width 54 height 14
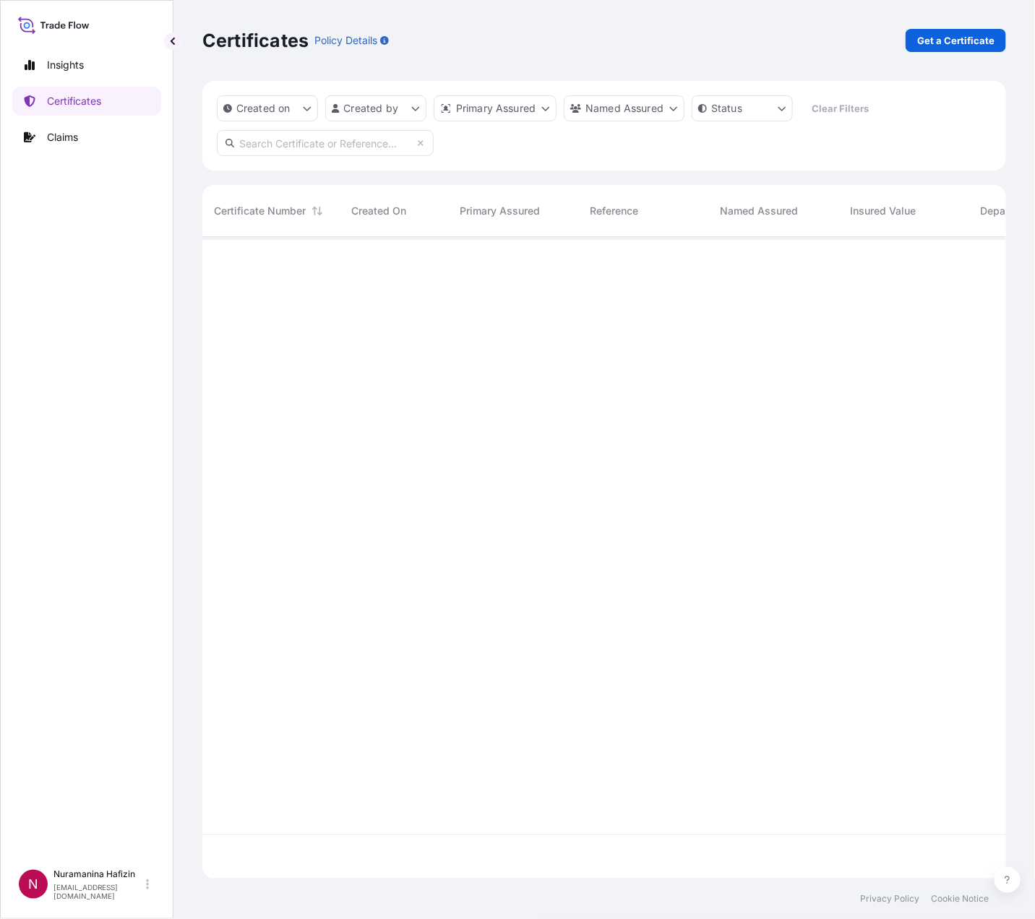
scroll to position [633, 787]
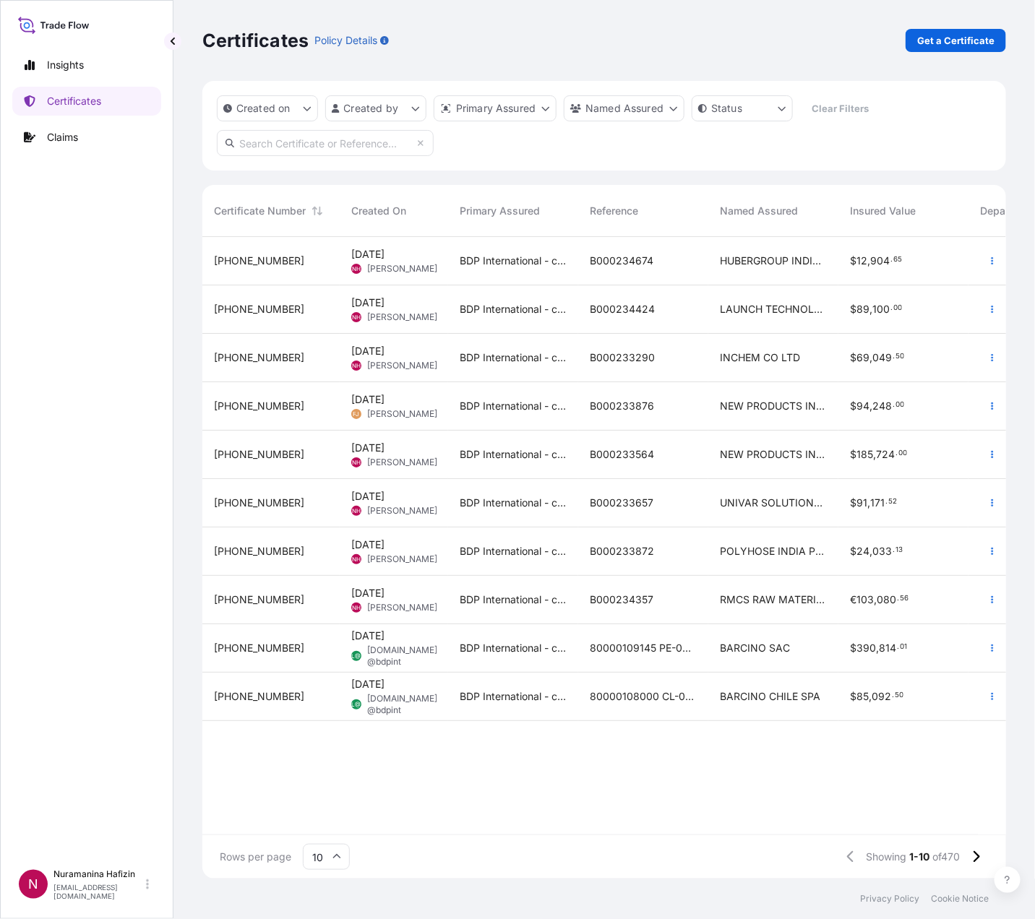
click at [337, 147] on input "text" at bounding box center [325, 143] width 217 height 26
paste input "B000234674"
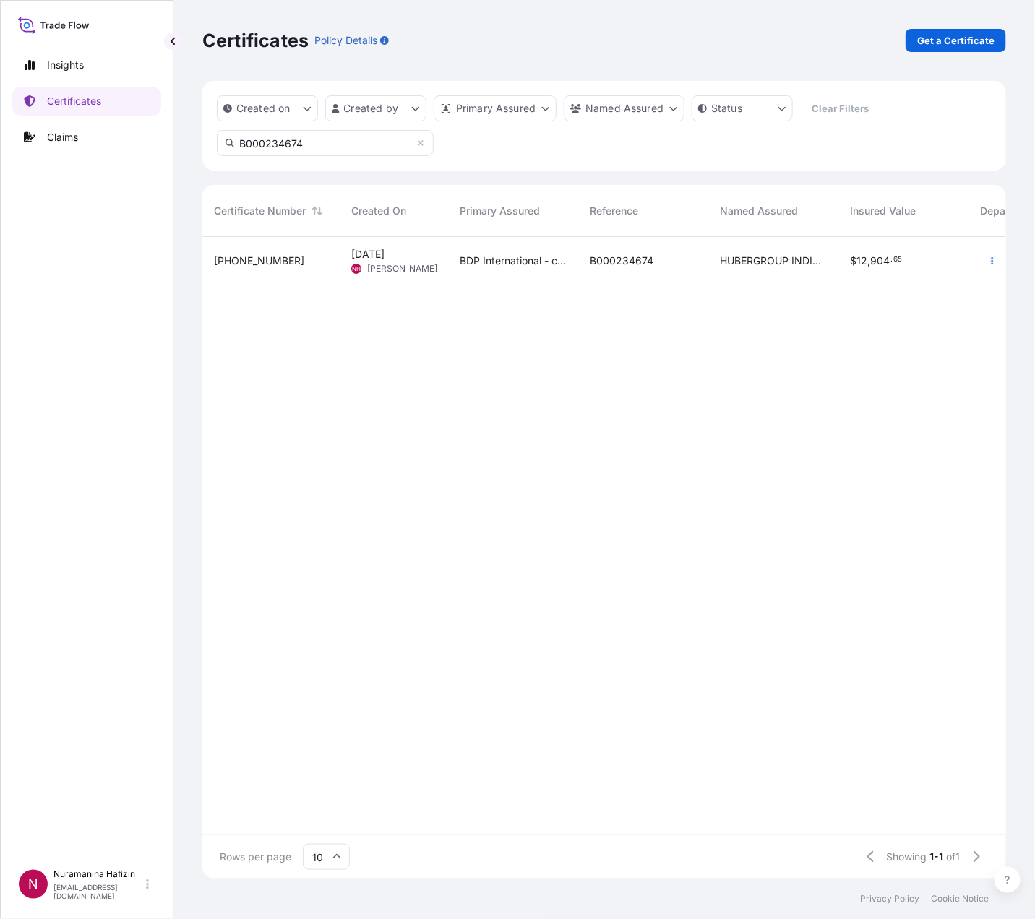
type input "B000234674"
click at [993, 260] on icon "button" at bounding box center [993, 260] width 2 height 7
click at [900, 317] on p "Download certificate" at bounding box center [923, 316] width 98 height 14
click at [940, 43] on p "Get a Certificate" at bounding box center [955, 40] width 77 height 14
select select "Barge"
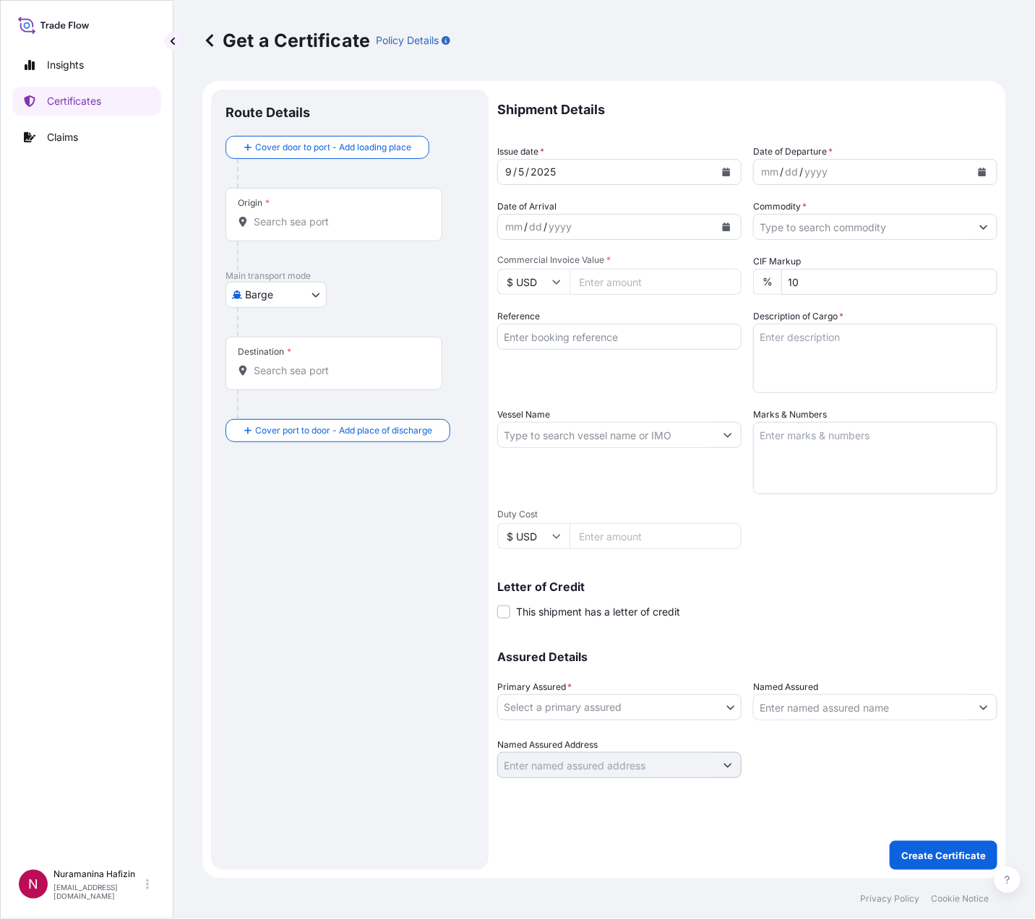
click at [983, 169] on icon "Calendar" at bounding box center [983, 172] width 8 height 9
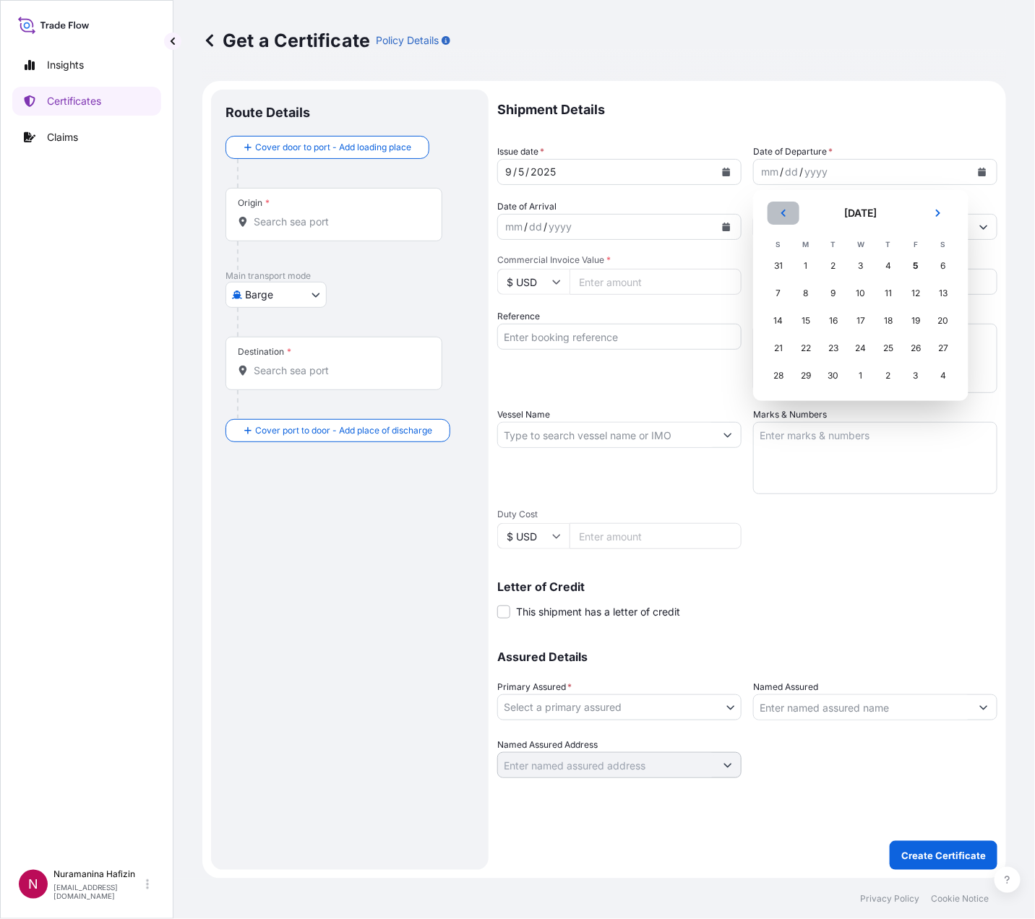
click at [776, 202] on button "Previous" at bounding box center [784, 213] width 32 height 23
click at [777, 202] on button "Previous" at bounding box center [784, 213] width 32 height 23
click at [947, 322] on div "19" at bounding box center [943, 321] width 26 height 26
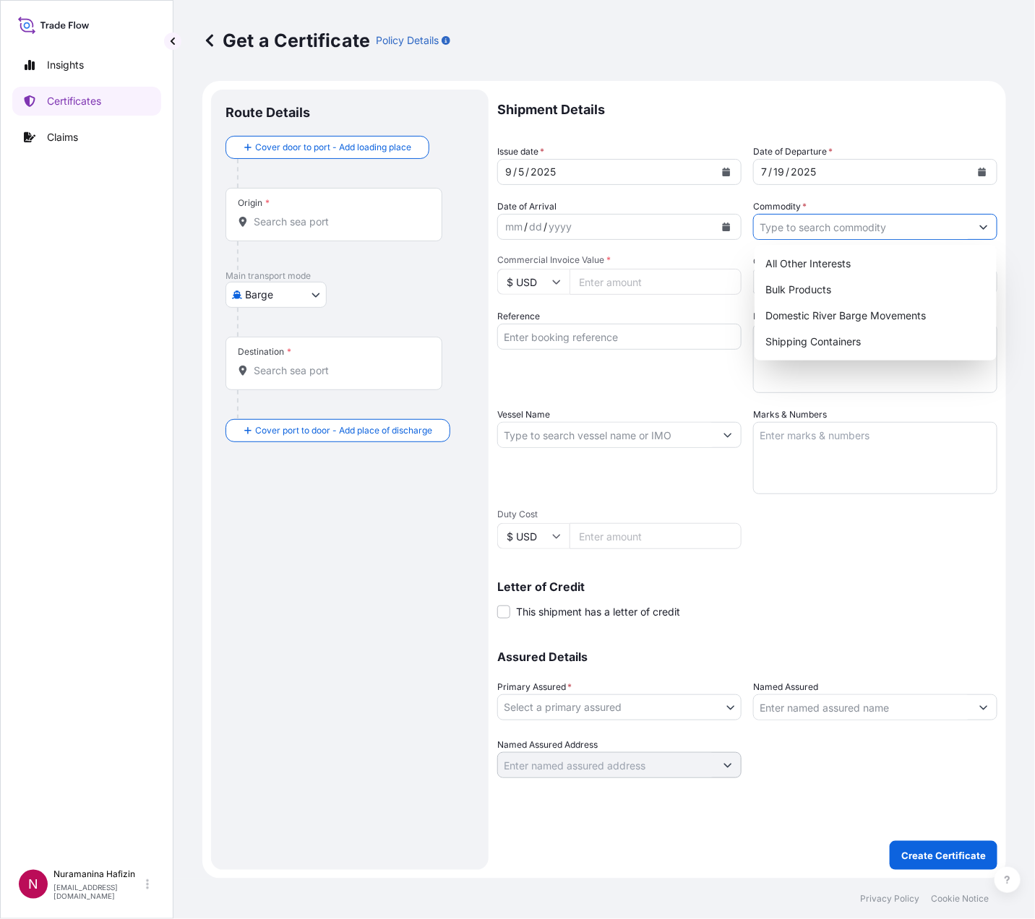
click at [794, 224] on input "Commodity *" at bounding box center [862, 227] width 217 height 26
click at [848, 340] on div "Shipping Containers" at bounding box center [875, 342] width 231 height 26
type input "Shipping Containers"
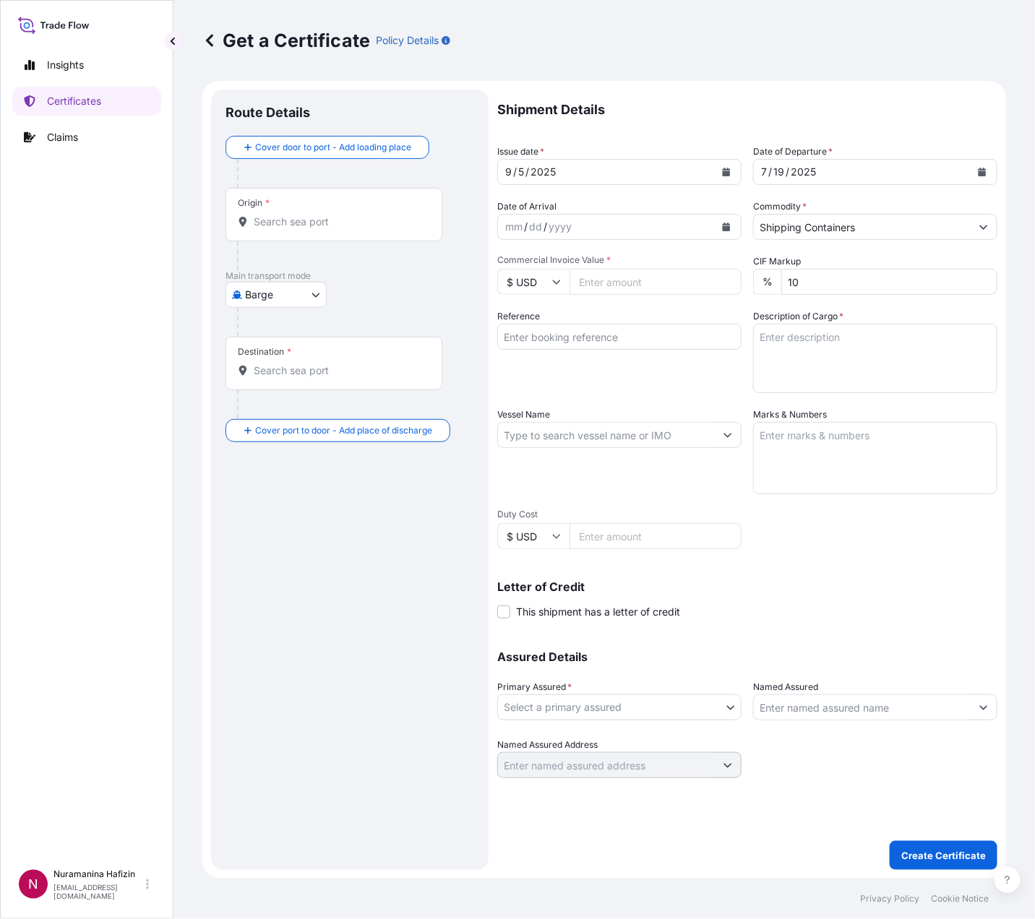
click at [612, 283] on input "Commercial Invoice Value *" at bounding box center [655, 282] width 172 height 26
type input "7814.10"
click at [825, 347] on textarea "Description of Cargo *" at bounding box center [875, 358] width 244 height 69
paste textarea "14 BOXES SOLSPERSE(TM) 5000S"
click at [844, 356] on textarea "14 BOXES SOLSPERSE(TM) 5000S" at bounding box center [875, 358] width 244 height 69
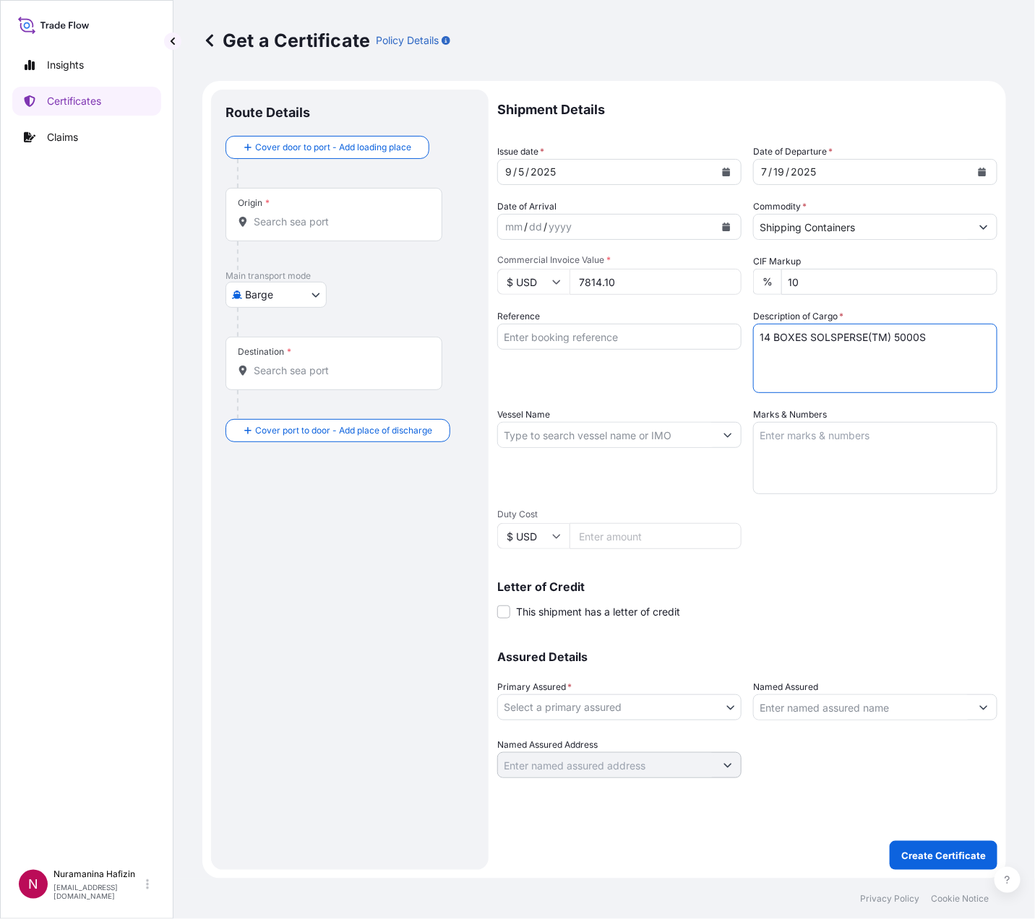
paste textarea "GW:261.00 KGS NW:210.00 KGS"
type textarea "14 BOXES SOLSPERSE(TM) 5000S GW:261.00 KGS NW:210.00 KGS"
click at [874, 507] on div "Shipment Details Issue date * 9 / 5 / 2025 Date of Departure * 7 / 19 / 2025 Da…" at bounding box center [747, 434] width 500 height 689
click at [564, 334] on input "Reference" at bounding box center [619, 337] width 244 height 26
paste input "B000234674"
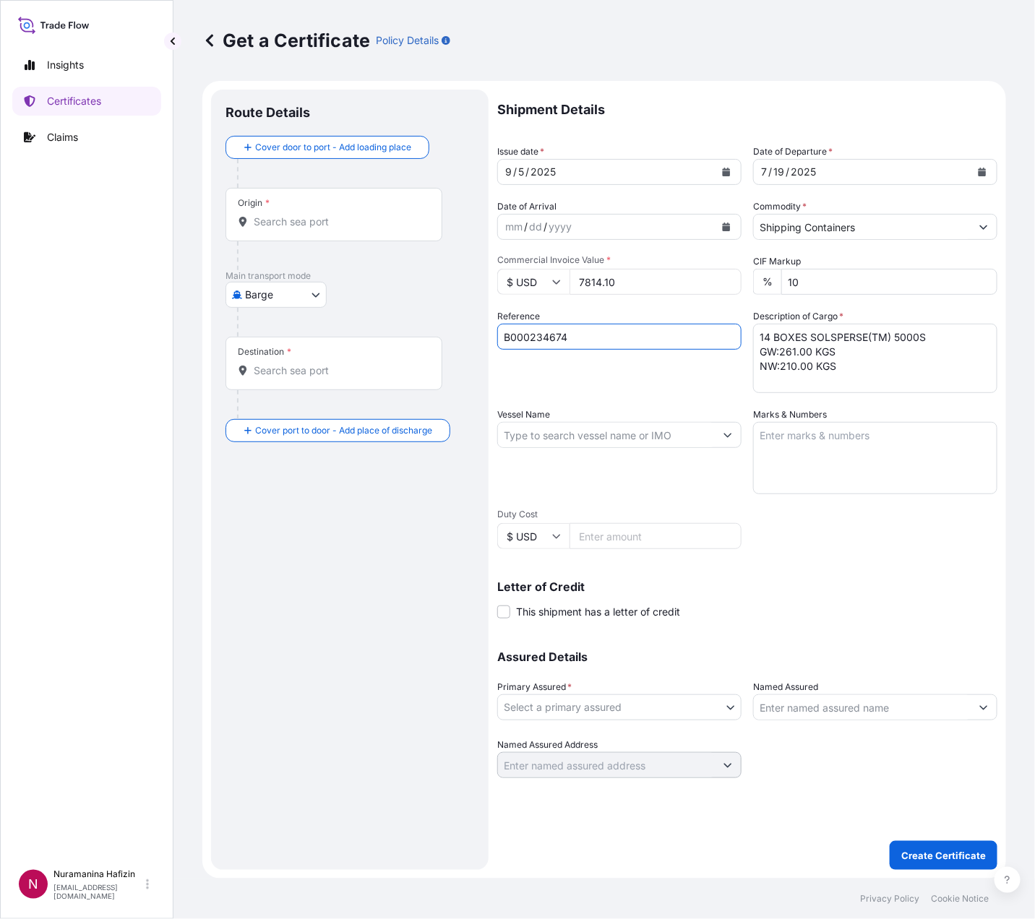
type input "B000234674"
click at [597, 436] on input "Vessel Name" at bounding box center [606, 435] width 217 height 26
click at [715, 596] on div "Letter of Credit This shipment has a letter of credit Letter of credit * Letter…" at bounding box center [747, 600] width 500 height 38
click at [597, 432] on input "Vessel Name" at bounding box center [606, 435] width 217 height 26
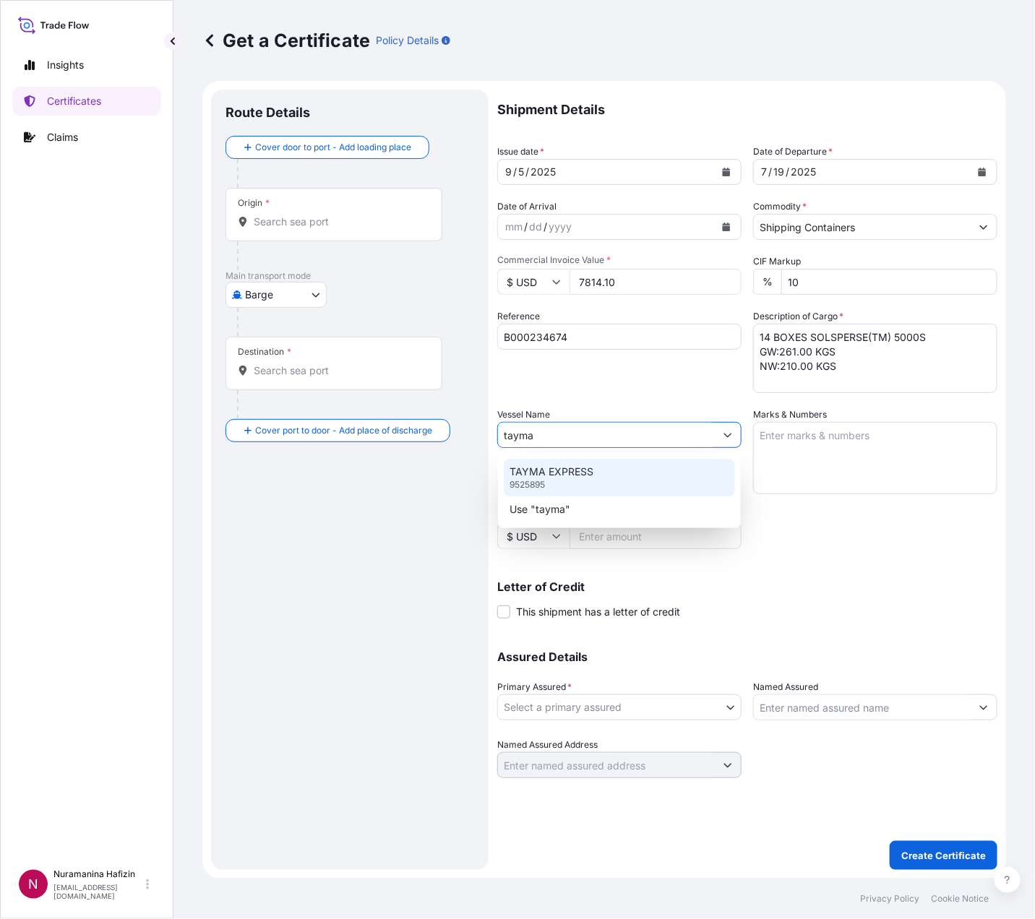
click at [590, 478] on p "TAYMA EXPRESS" at bounding box center [552, 472] width 84 height 14
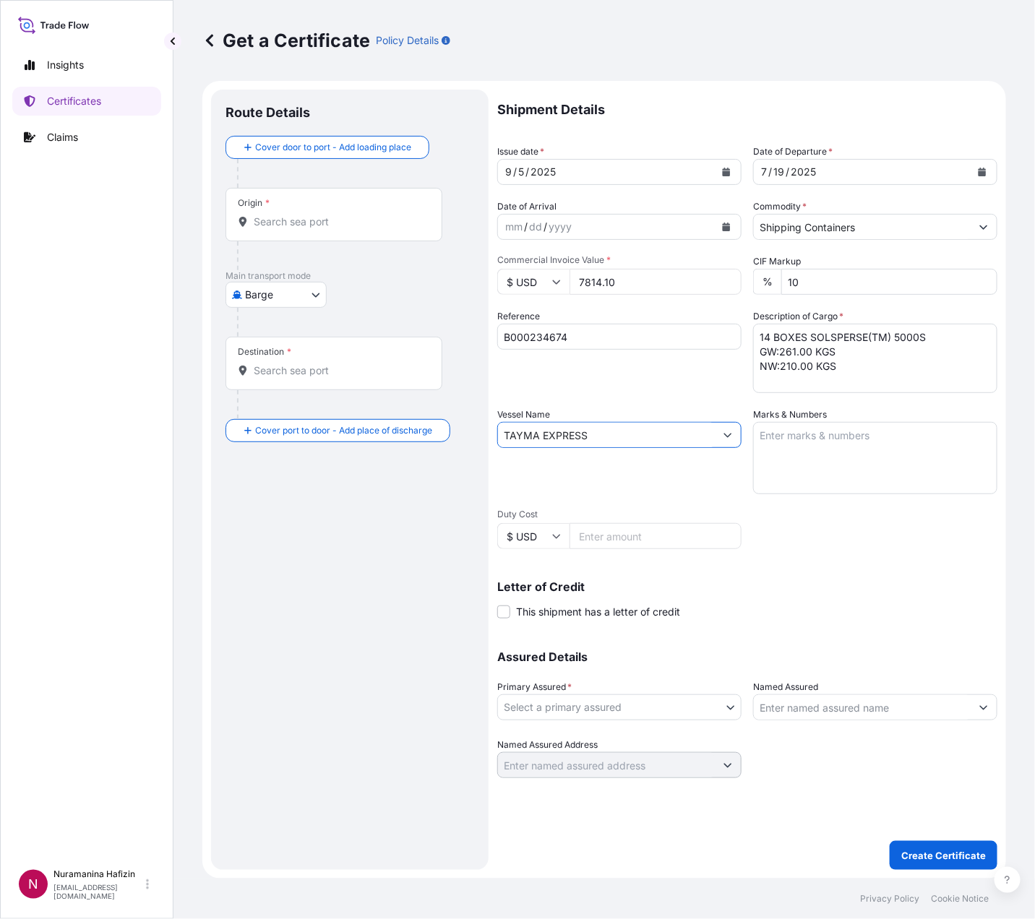
type input "TAYMA EXPRESS"
click at [332, 211] on div "Origin *" at bounding box center [333, 214] width 217 height 53
click at [332, 215] on input "Origin *" at bounding box center [339, 222] width 171 height 14
paste input "HUDDERSFIELD"
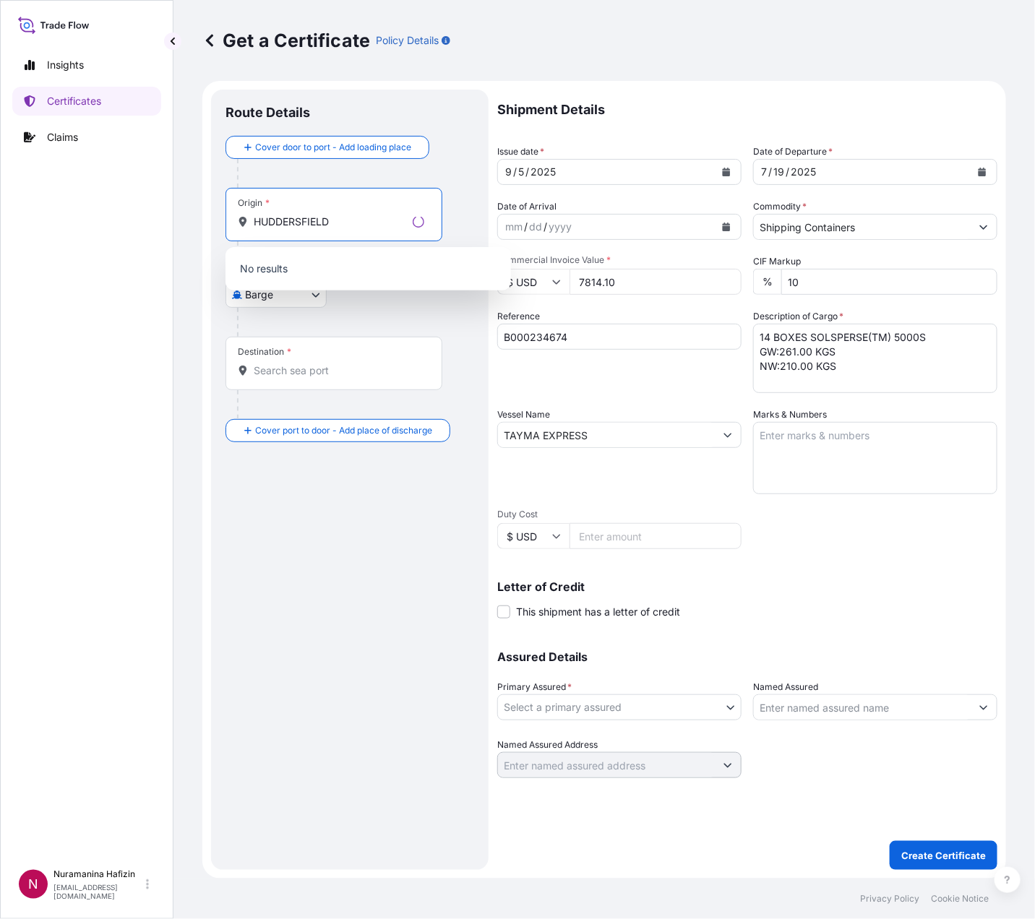
click at [252, 289] on div "No results" at bounding box center [367, 268] width 285 height 43
type input "HUDDERSFIELD"
click at [254, 301] on body "0 options available. Insights Certificates Claims N Nuramanina Hafizin nuramani…" at bounding box center [517, 459] width 1035 height 919
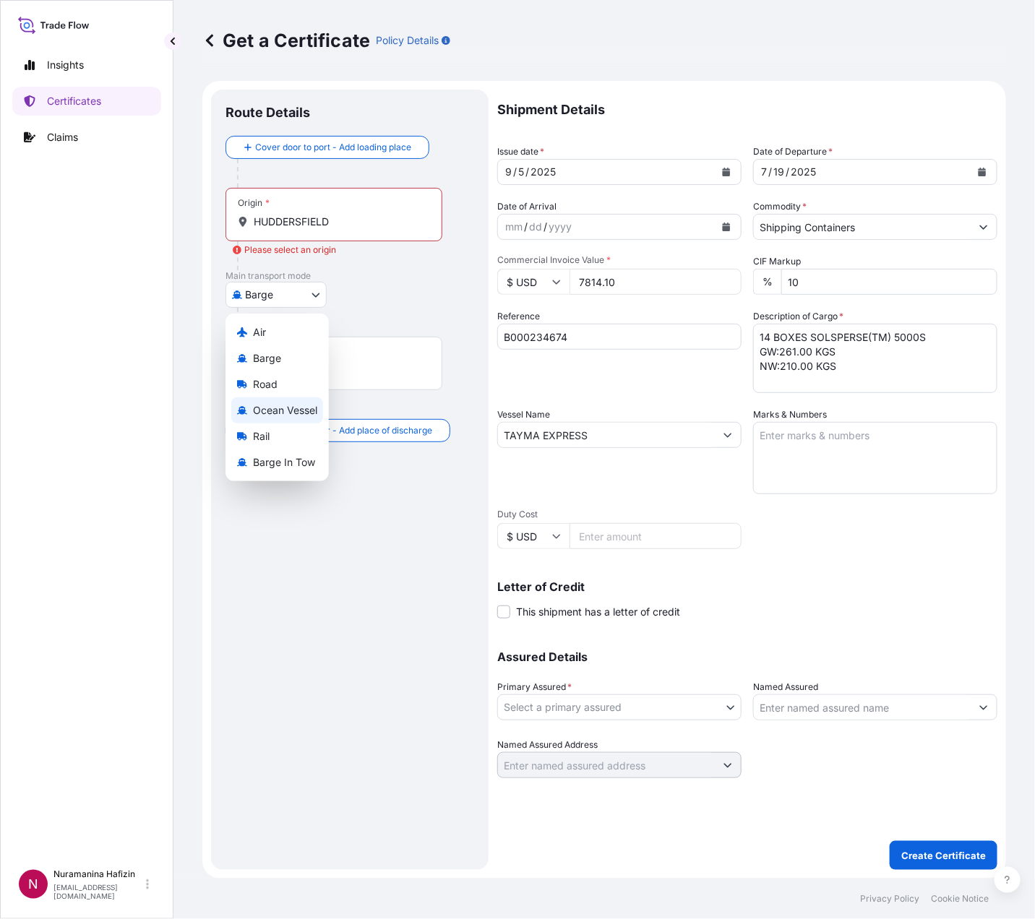
click at [293, 405] on span "Ocean Vessel" at bounding box center [285, 410] width 64 height 14
select select "Ocean Vessel"
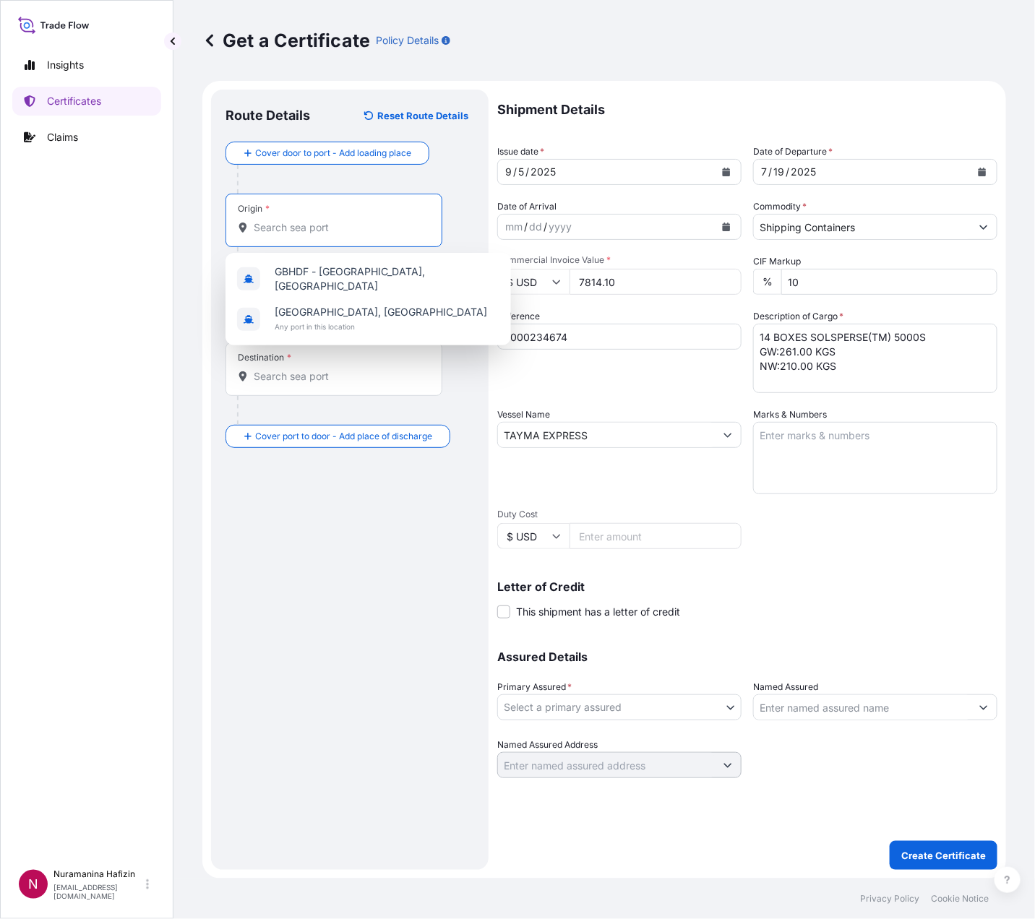
click at [326, 230] on input "Origin *" at bounding box center [339, 227] width 171 height 14
paste input "HUDDERSFIELD"
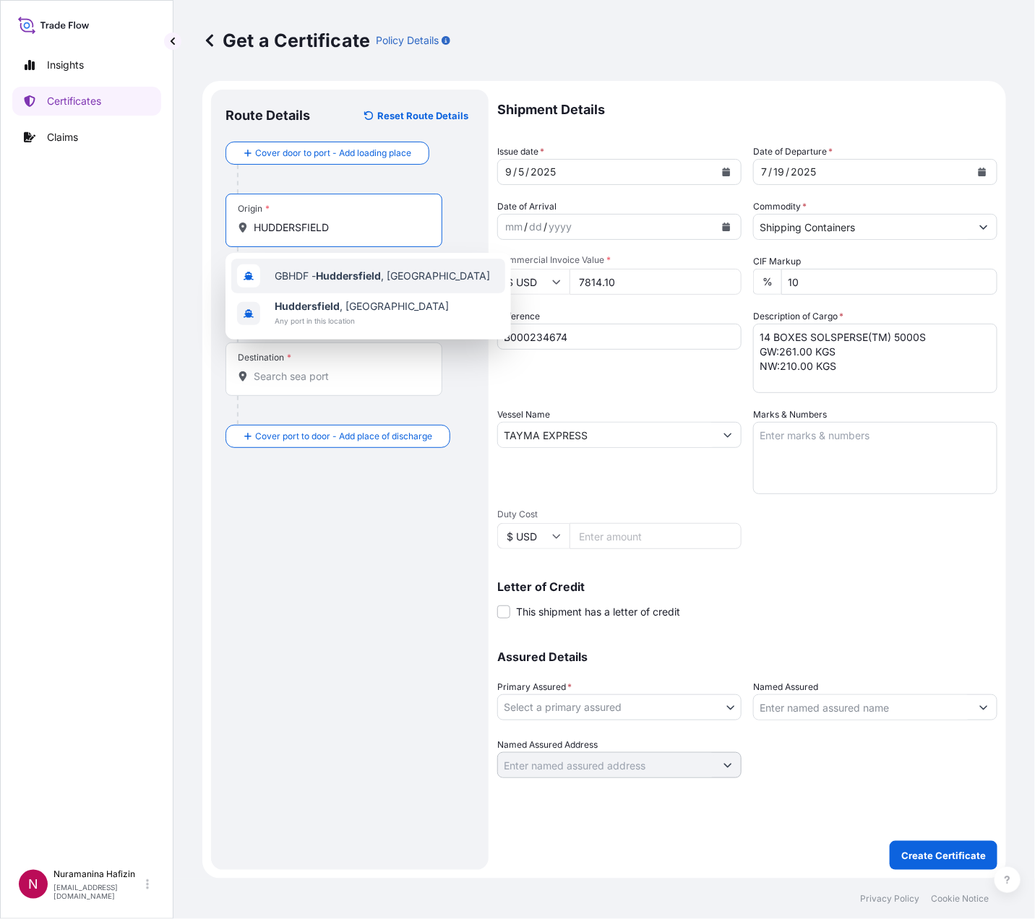
click at [315, 278] on span "GBHDF - Huddersfield , United Kingdom" at bounding box center [382, 276] width 215 height 14
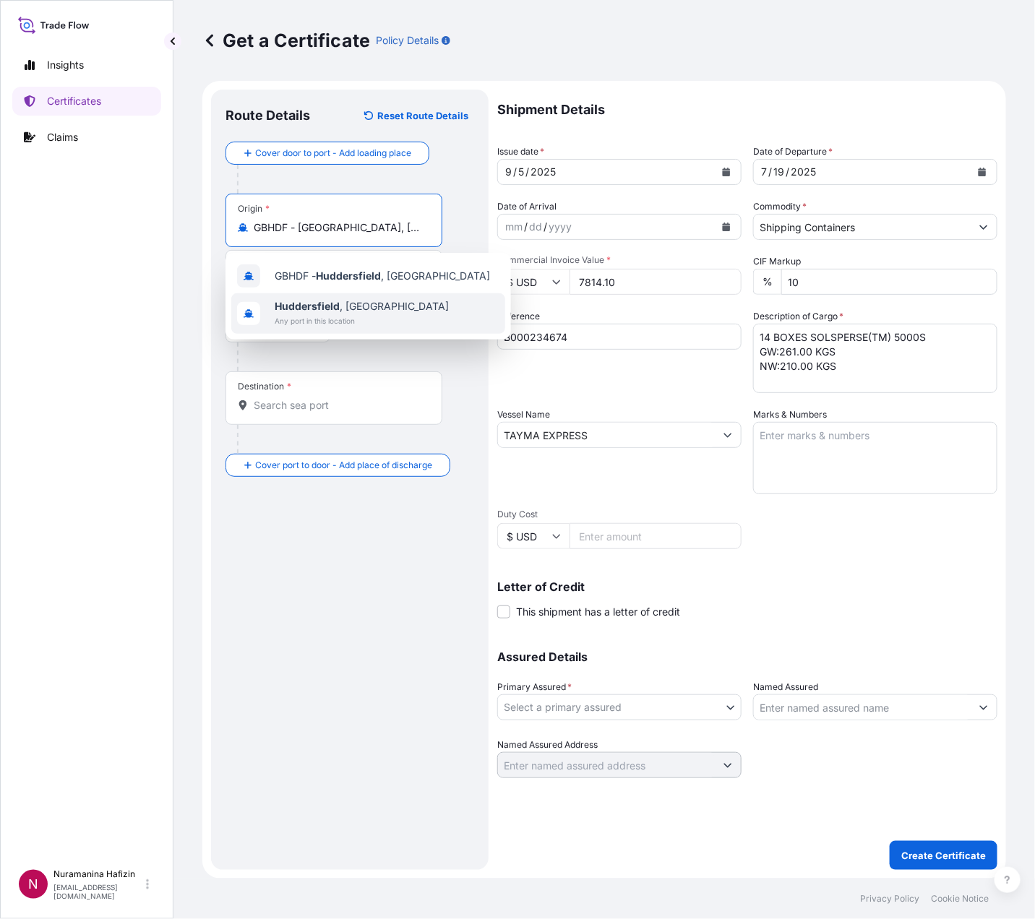
type input "GBHDF - Huddersfield, United Kingdom"
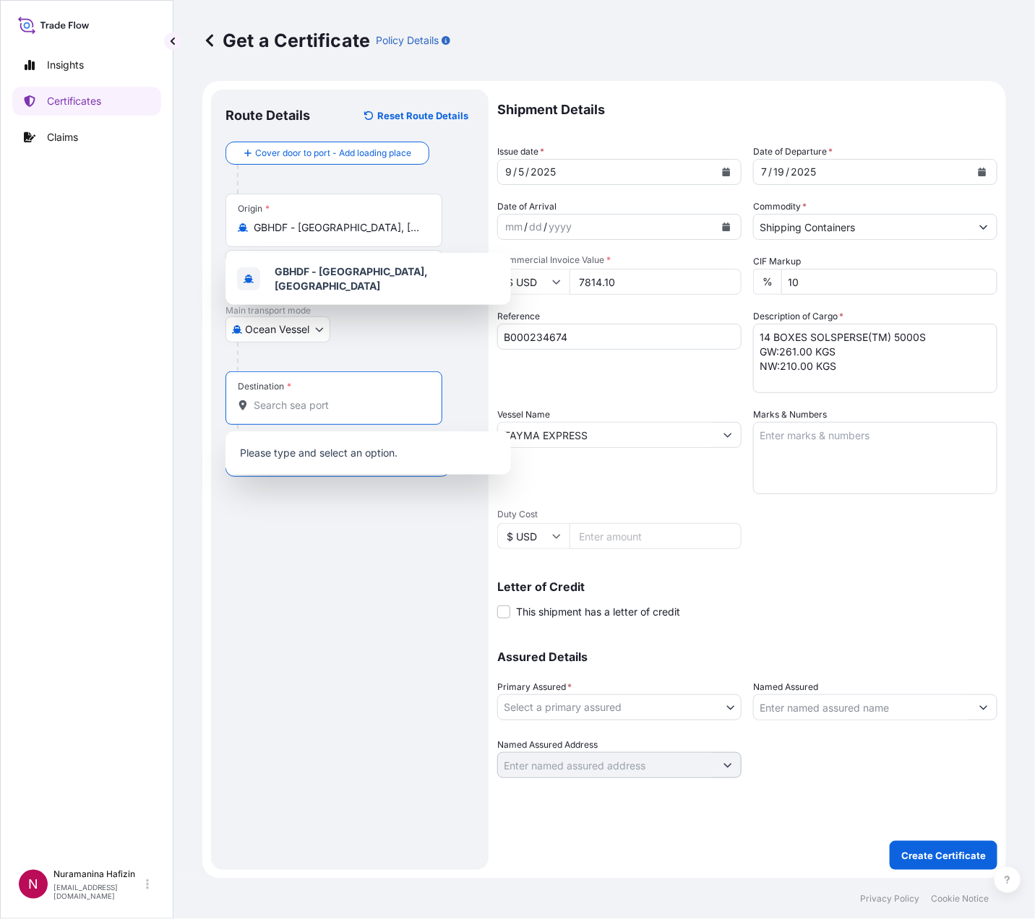
click at [371, 404] on input "Destination *" at bounding box center [339, 405] width 171 height 14
paste input "NHAVA SHEVA, INDIA"
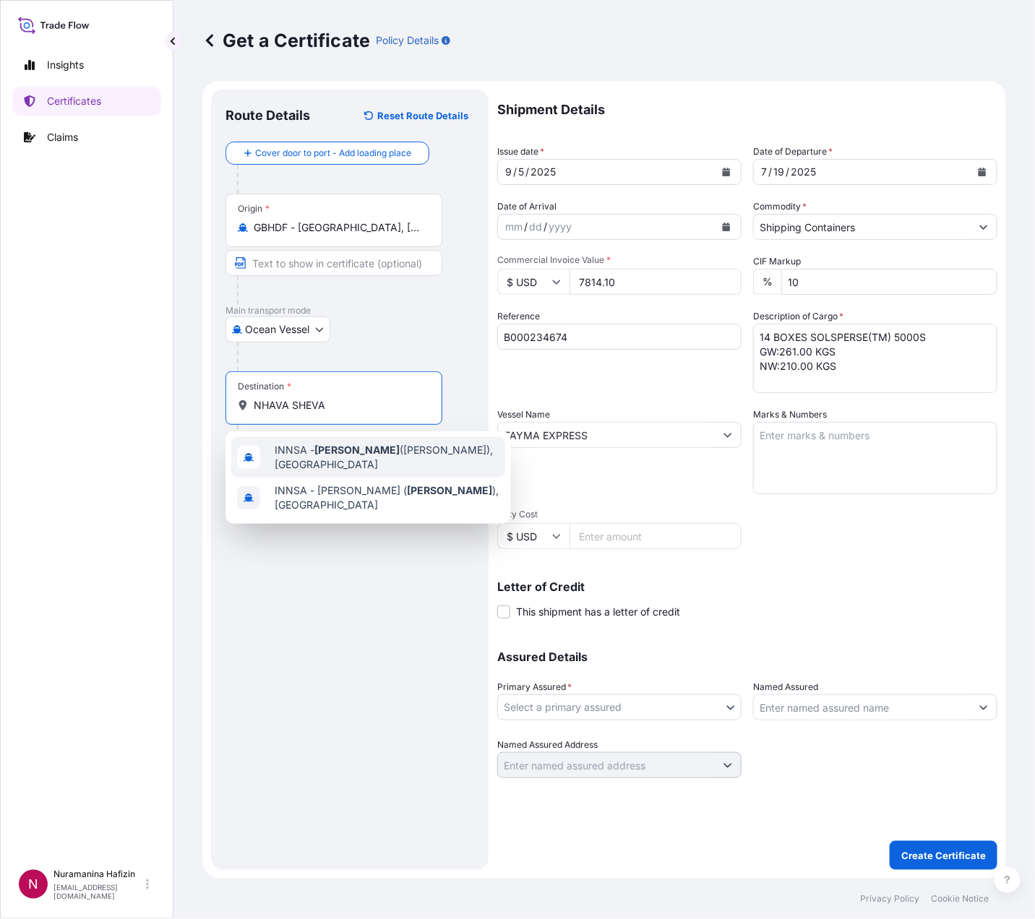
click at [332, 460] on span "INNSA - Nhava Sheva (Jawaharlal Nehru), India" at bounding box center [387, 457] width 225 height 29
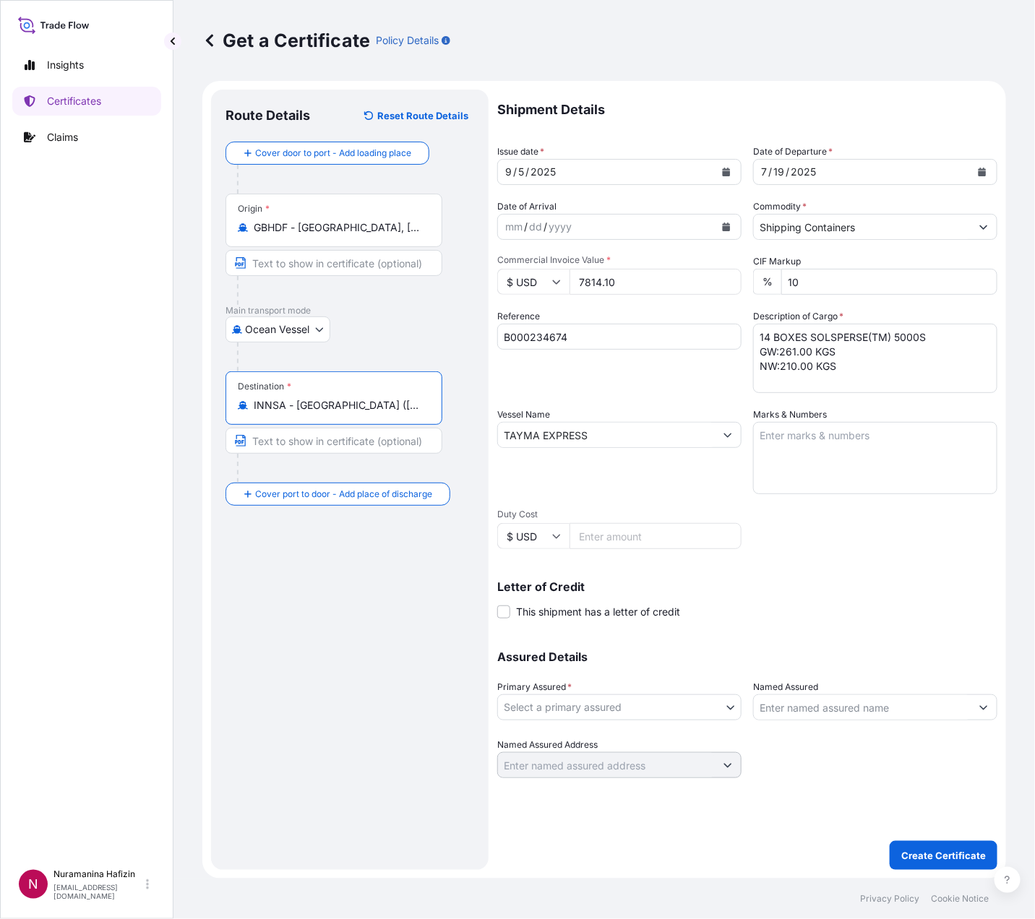
type input "INNSA - Nhava Sheva (Jawaharlal Nehru), India"
click at [853, 595] on div "Letter of Credit This shipment has a letter of credit Letter of credit * Letter…" at bounding box center [747, 600] width 500 height 38
click at [620, 714] on body "2 options available. Insights Certificates Claims N Nuramanina Hafizin nuramani…" at bounding box center [517, 459] width 1035 height 919
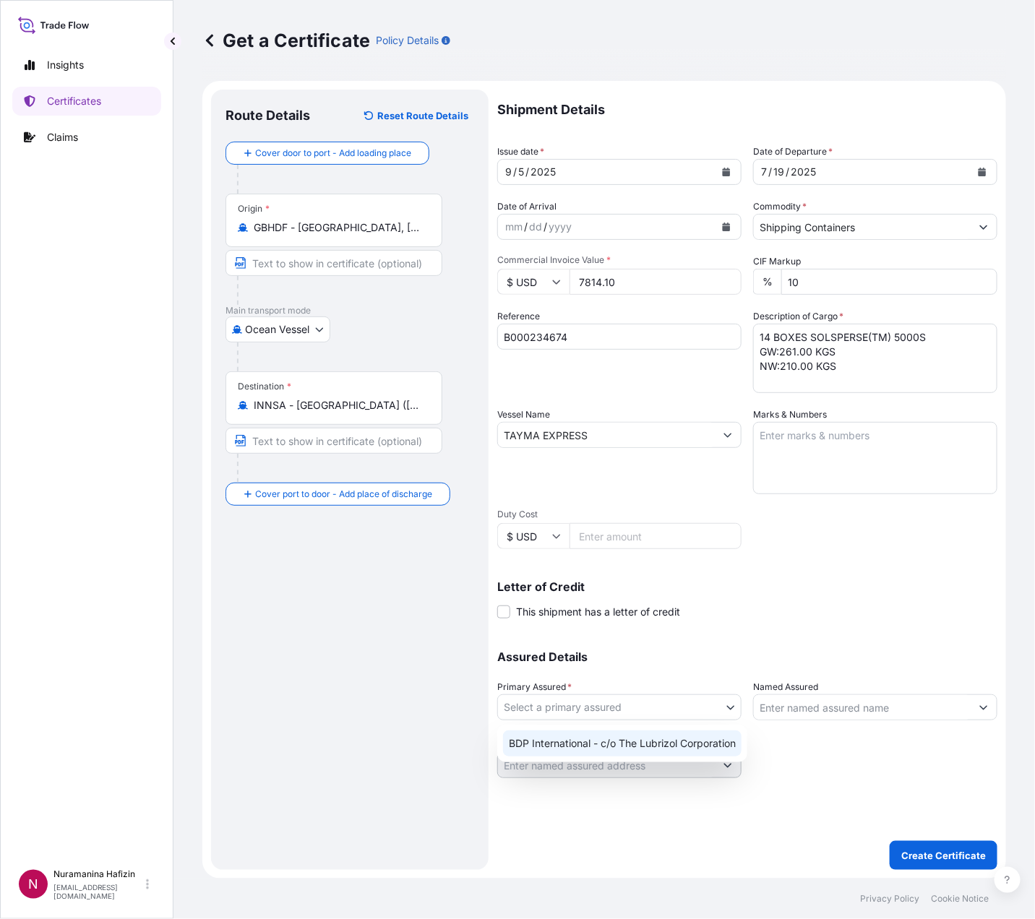
click at [614, 746] on div "BDP International - c/o The Lubrizol Corporation" at bounding box center [622, 744] width 238 height 26
select select "31972"
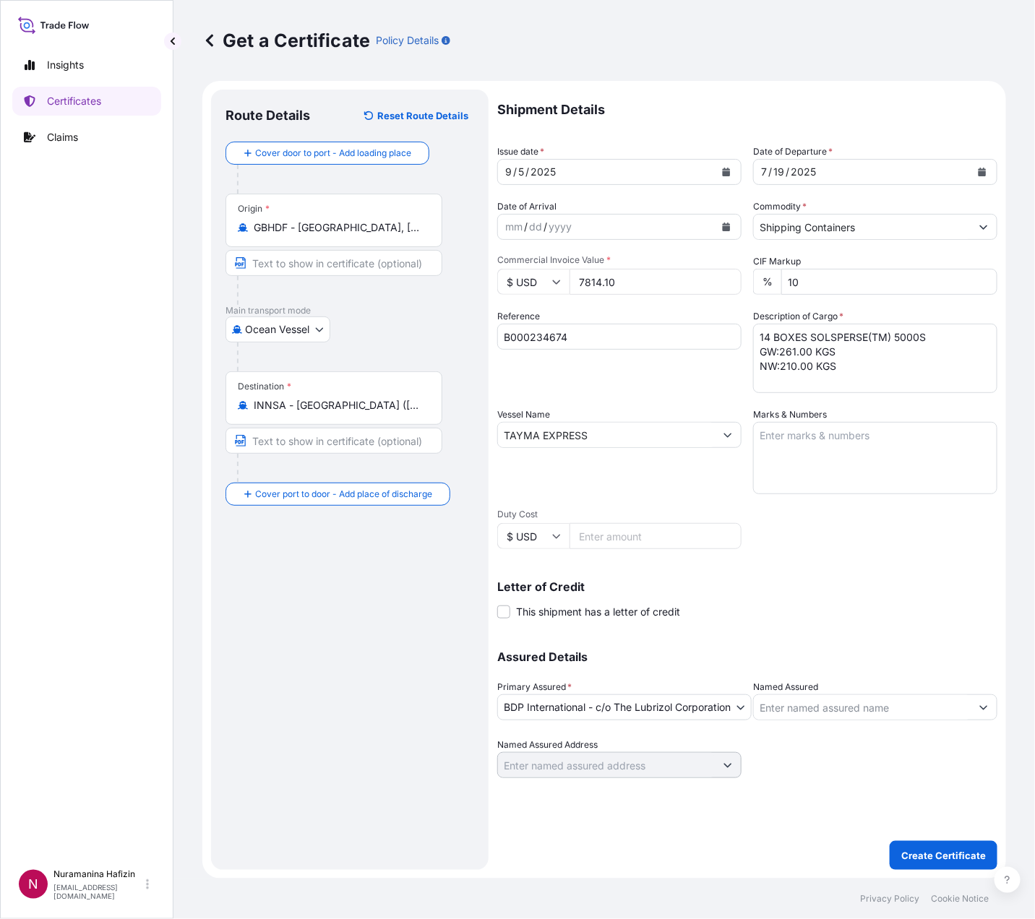
click at [881, 715] on input "Named Assured" at bounding box center [862, 708] width 217 height 26
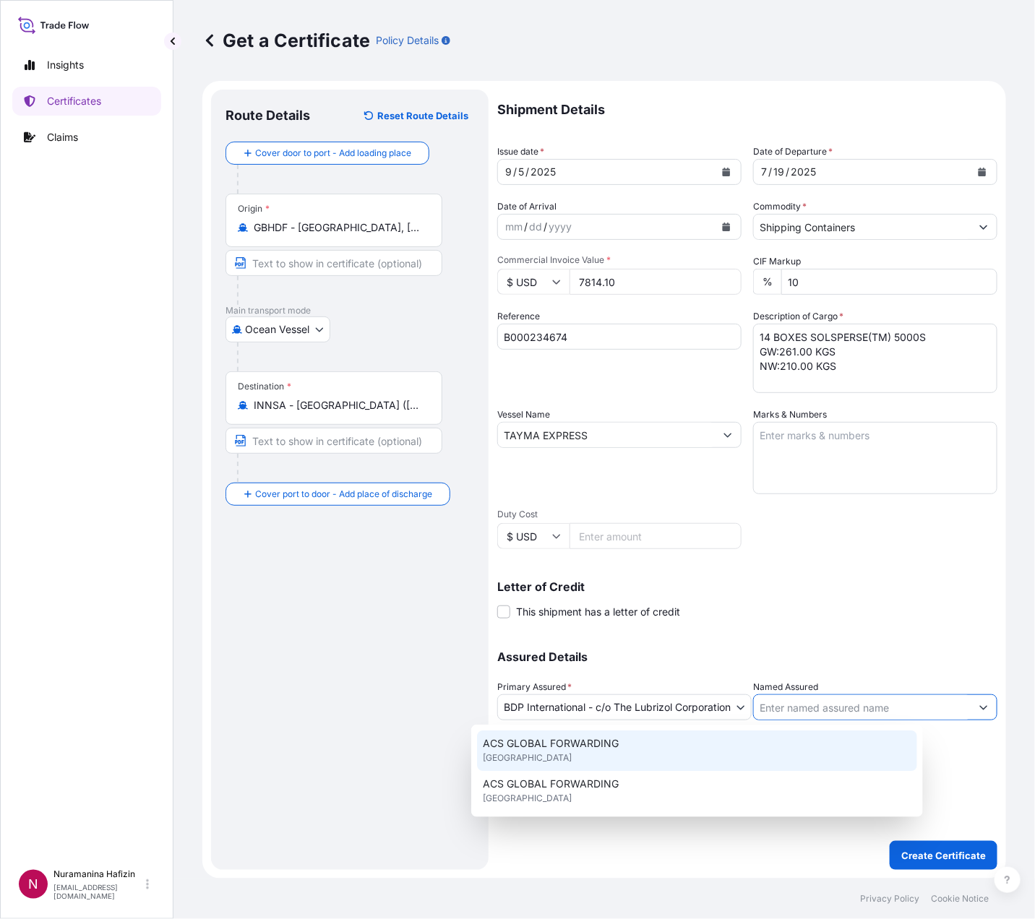
click at [816, 705] on input "Named Assured" at bounding box center [862, 708] width 217 height 26
paste input "HUBERGROUP INDIA PRIVATE LIMITED"
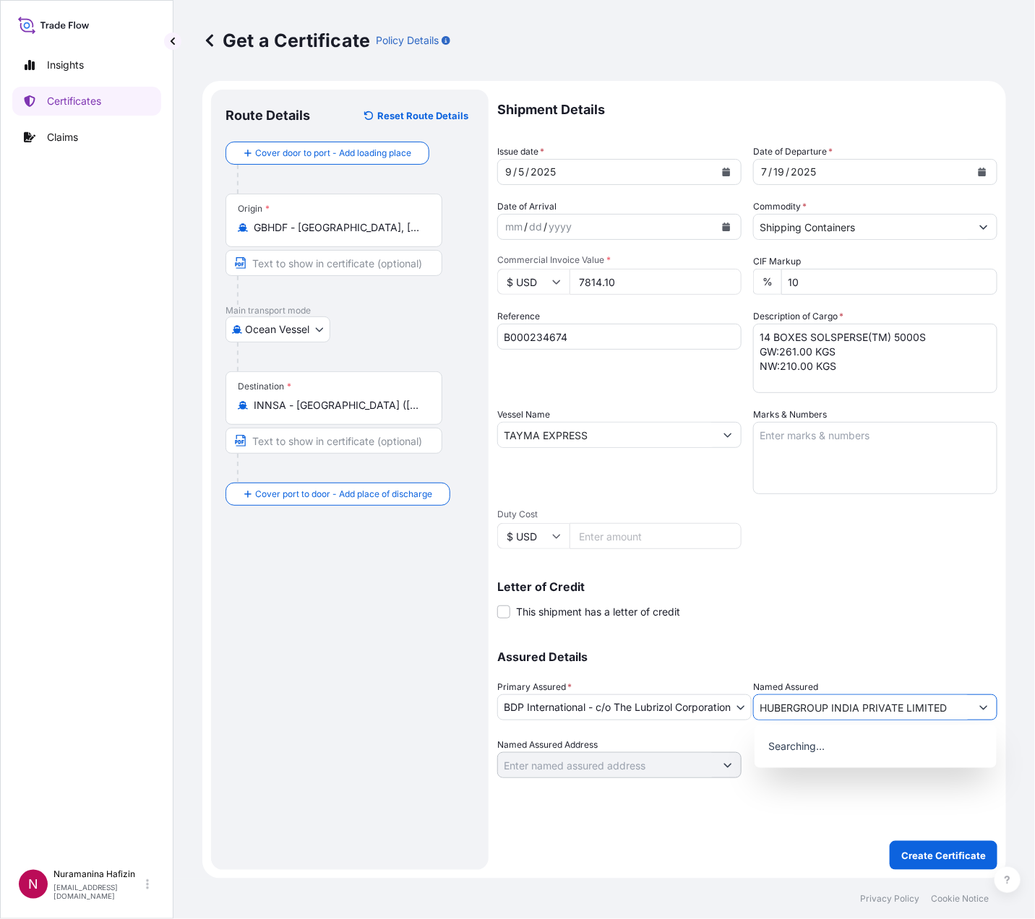
type input "HUBERGROUP INDIA PRIVATE LIMITED"
click at [822, 588] on p "Letter of Credit" at bounding box center [747, 587] width 500 height 12
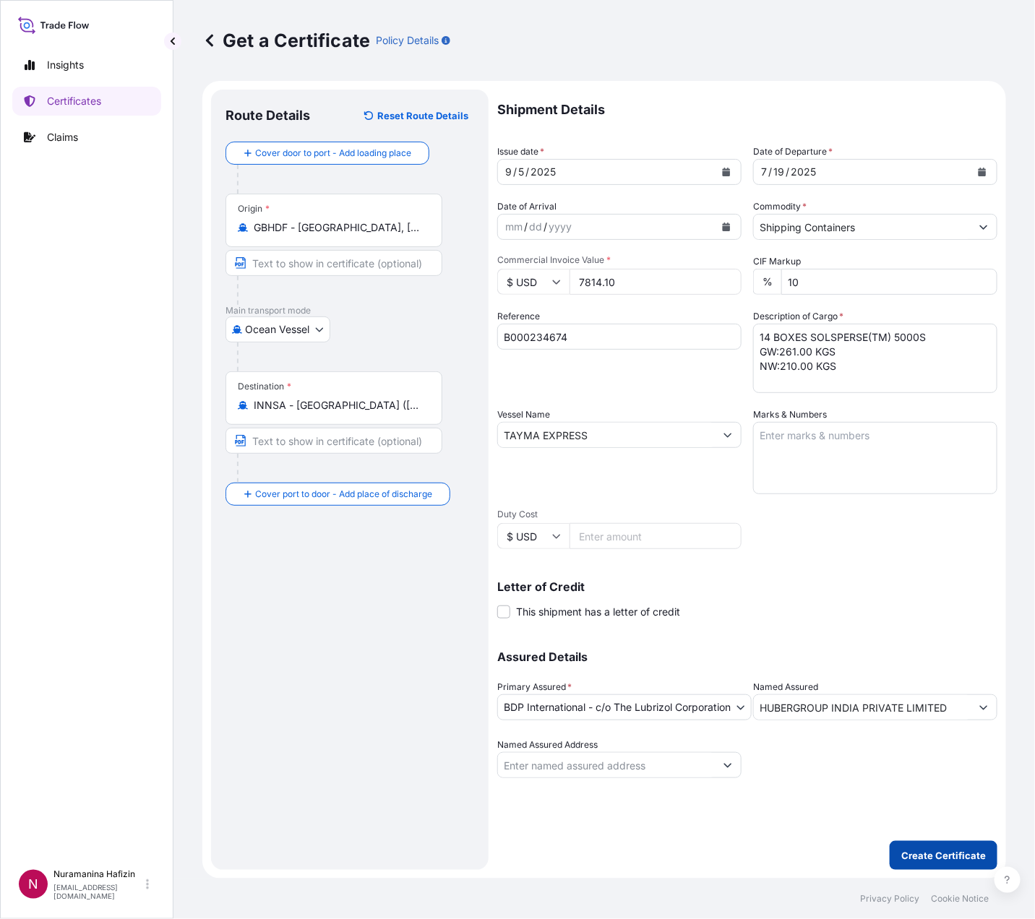
click at [926, 853] on p "Create Certificate" at bounding box center [943, 855] width 85 height 14
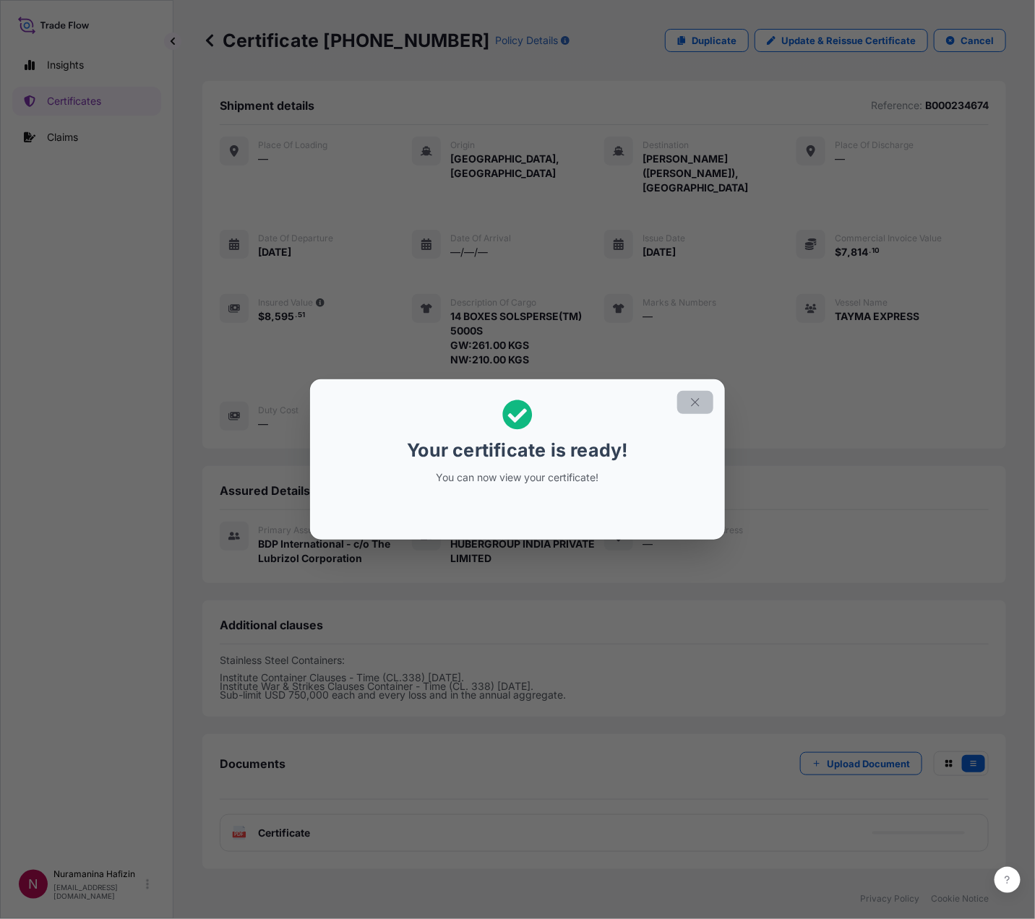
click at [695, 400] on icon "button" at bounding box center [695, 402] width 13 height 13
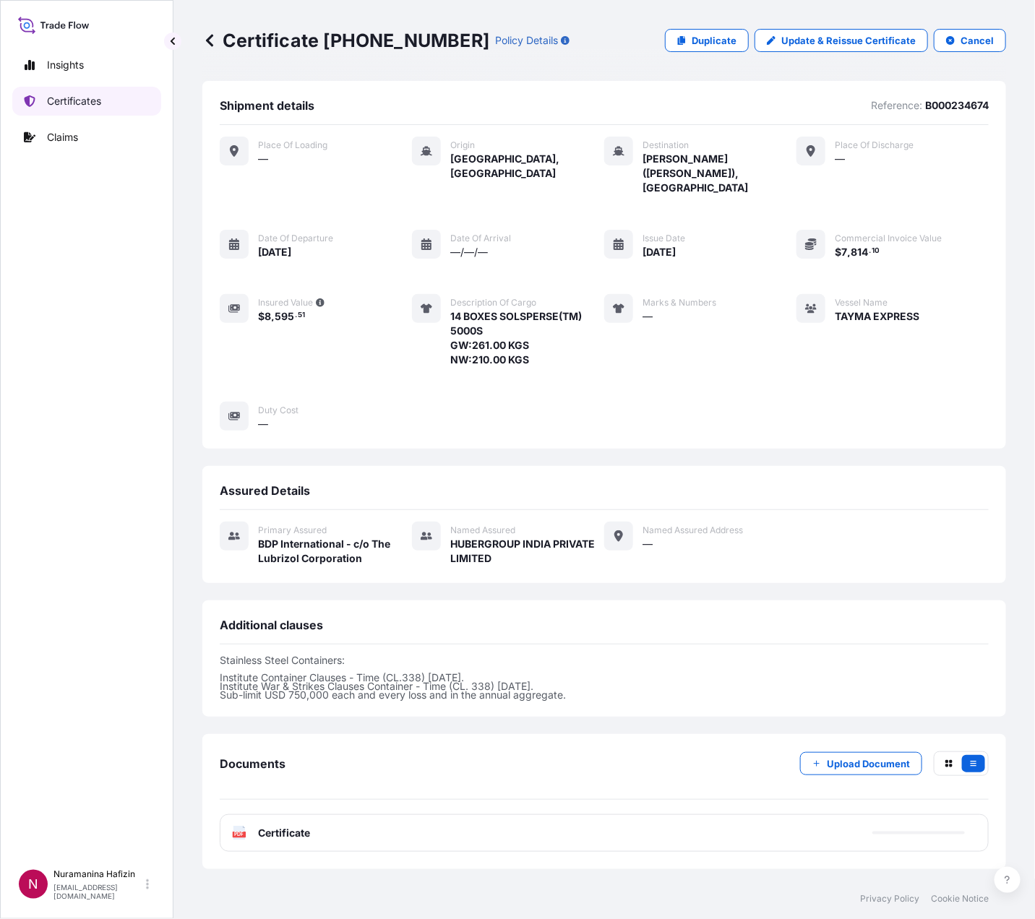
click at [54, 102] on p "Certificates" at bounding box center [74, 101] width 54 height 14
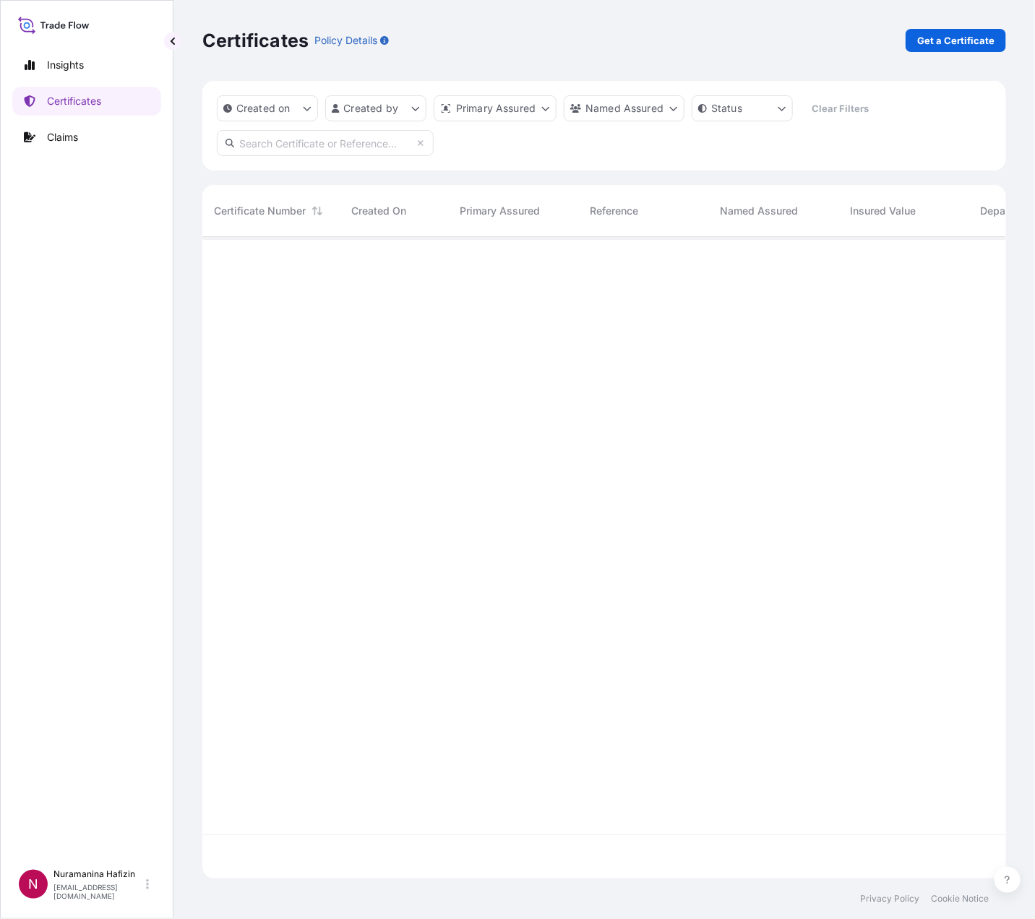
scroll to position [633, 787]
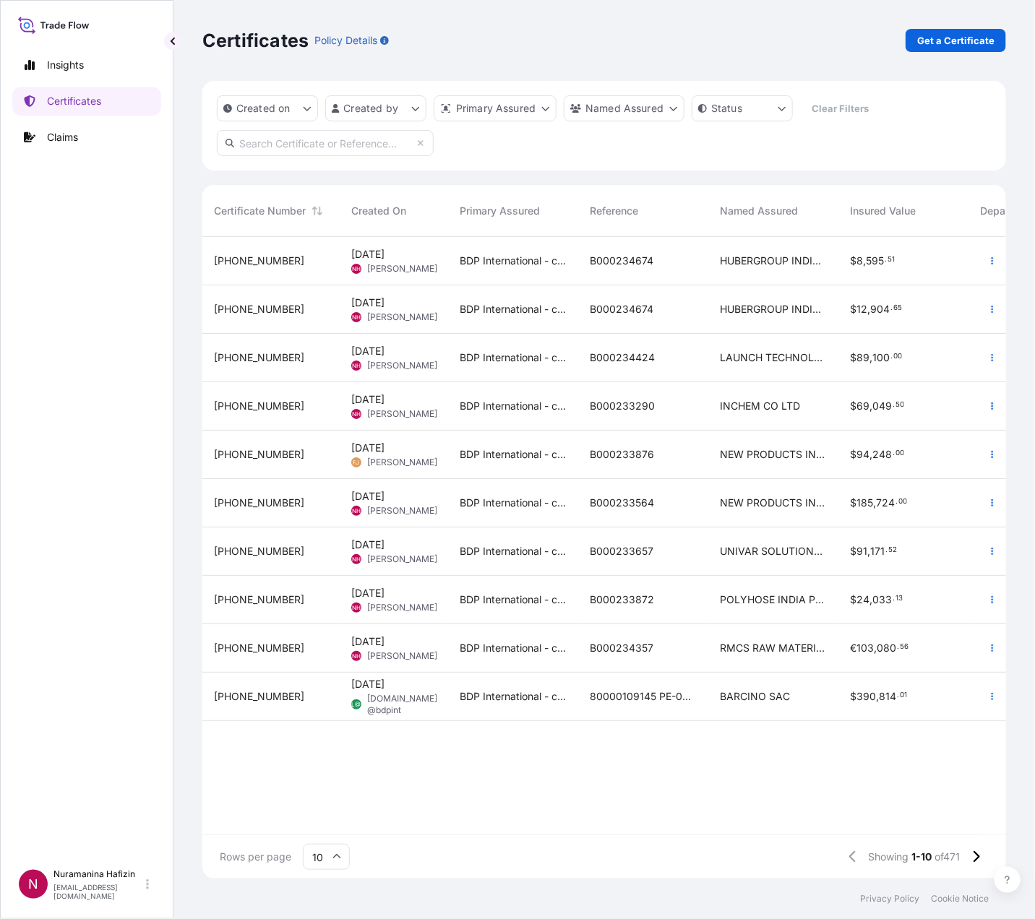
click at [354, 144] on input "text" at bounding box center [325, 143] width 217 height 26
paste input "B000234674"
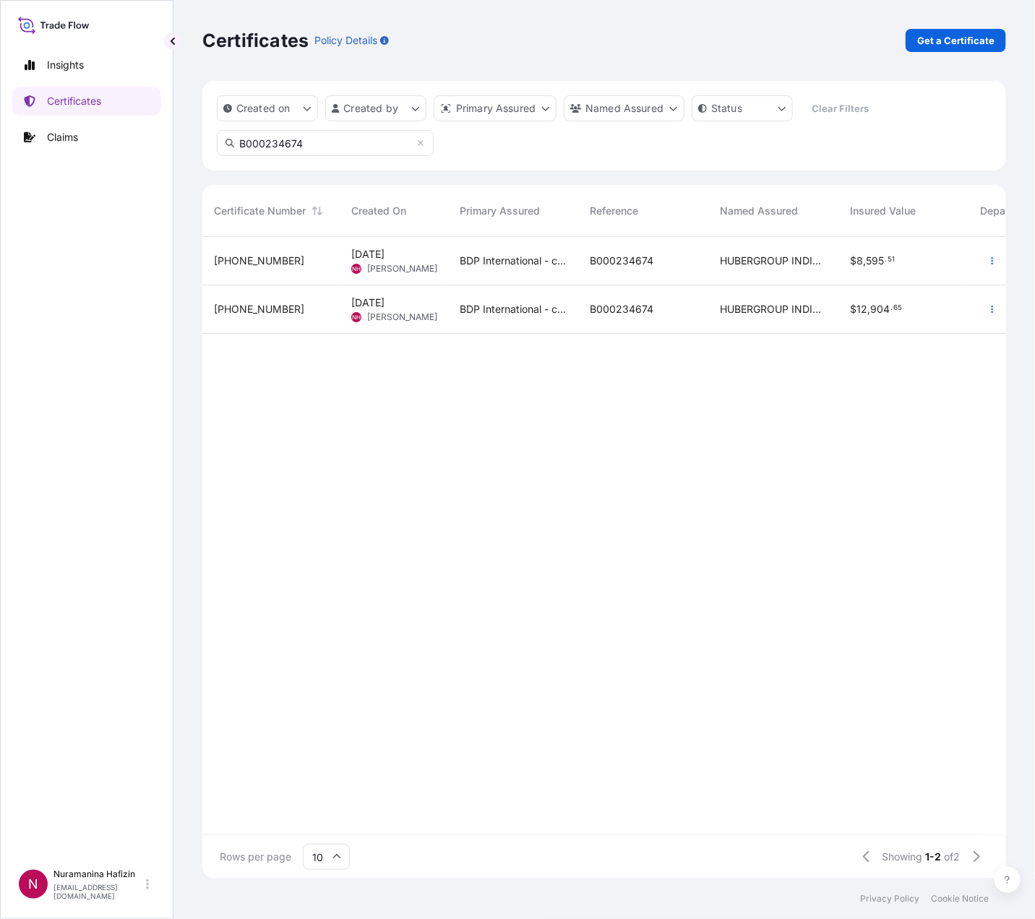
type input "B000234674"
click at [989, 259] on icon "button" at bounding box center [992, 261] width 9 height 9
click at [930, 319] on p "Download certificate" at bounding box center [923, 316] width 98 height 14
